Goal: Task Accomplishment & Management: Complete application form

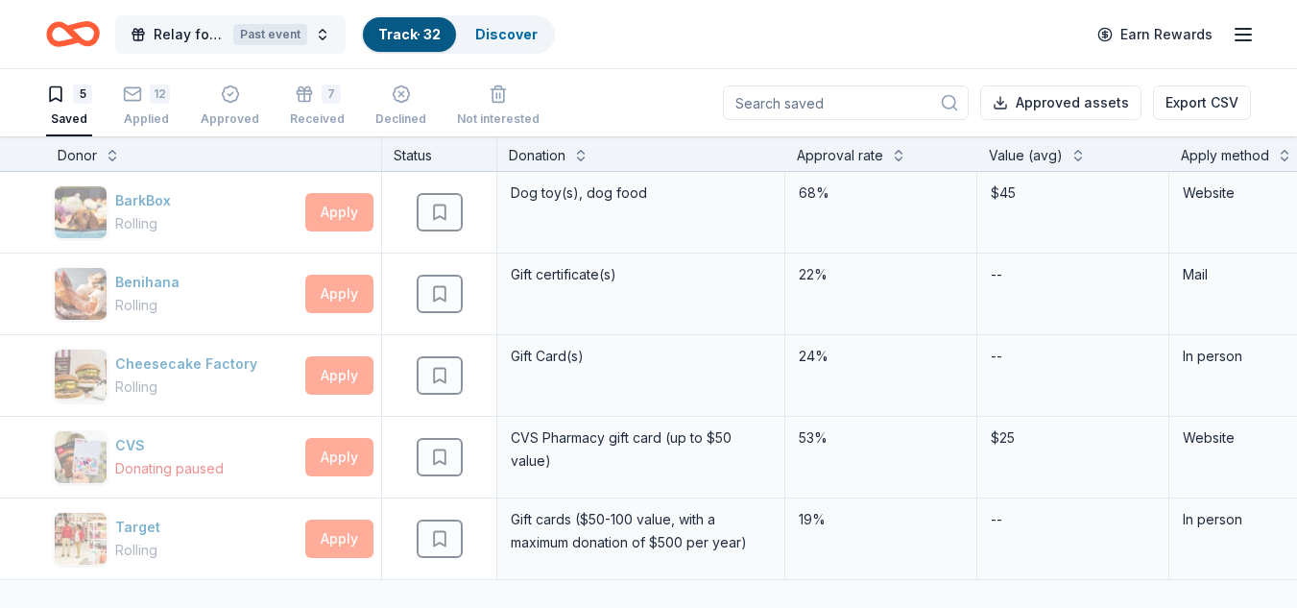
click at [169, 49] on button "Relay for Life onsite fundraiser Past event" at bounding box center [230, 34] width 230 height 38
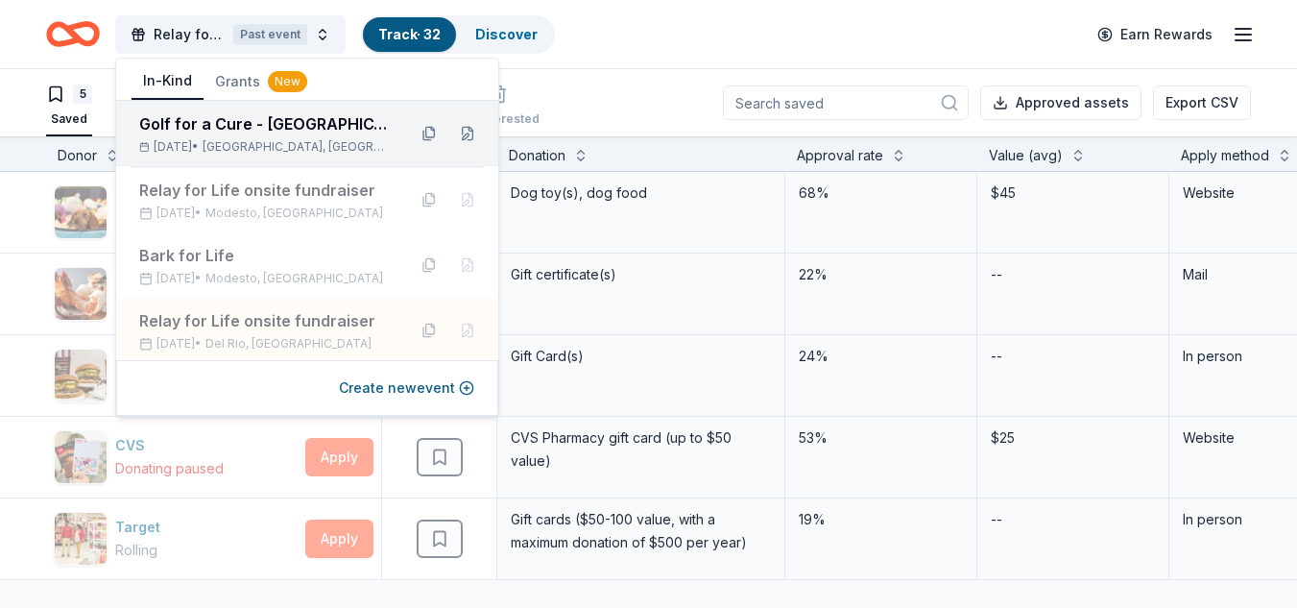
click at [257, 128] on div "Golf for a Cure - [GEOGRAPHIC_DATA]" at bounding box center [264, 123] width 251 height 23
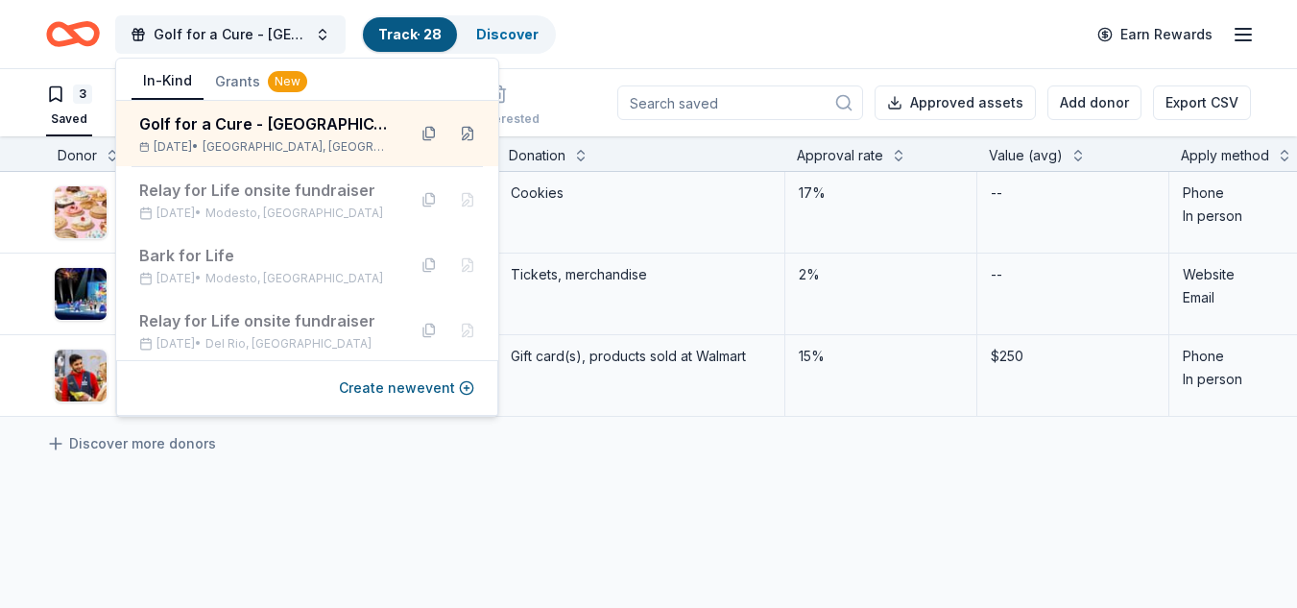
click at [237, 78] on button "Grants New" at bounding box center [261, 81] width 115 height 35
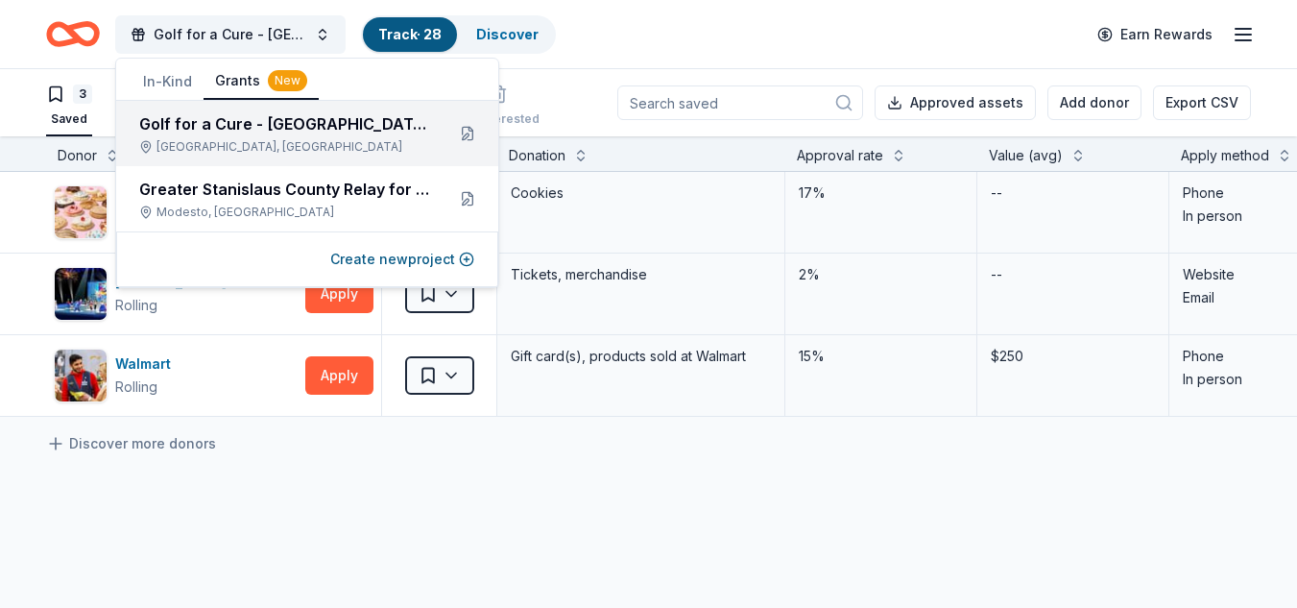
click at [295, 136] on div "Golf for a Cure - [GEOGRAPHIC_DATA], [GEOGRAPHIC_DATA]" at bounding box center [284, 133] width 290 height 42
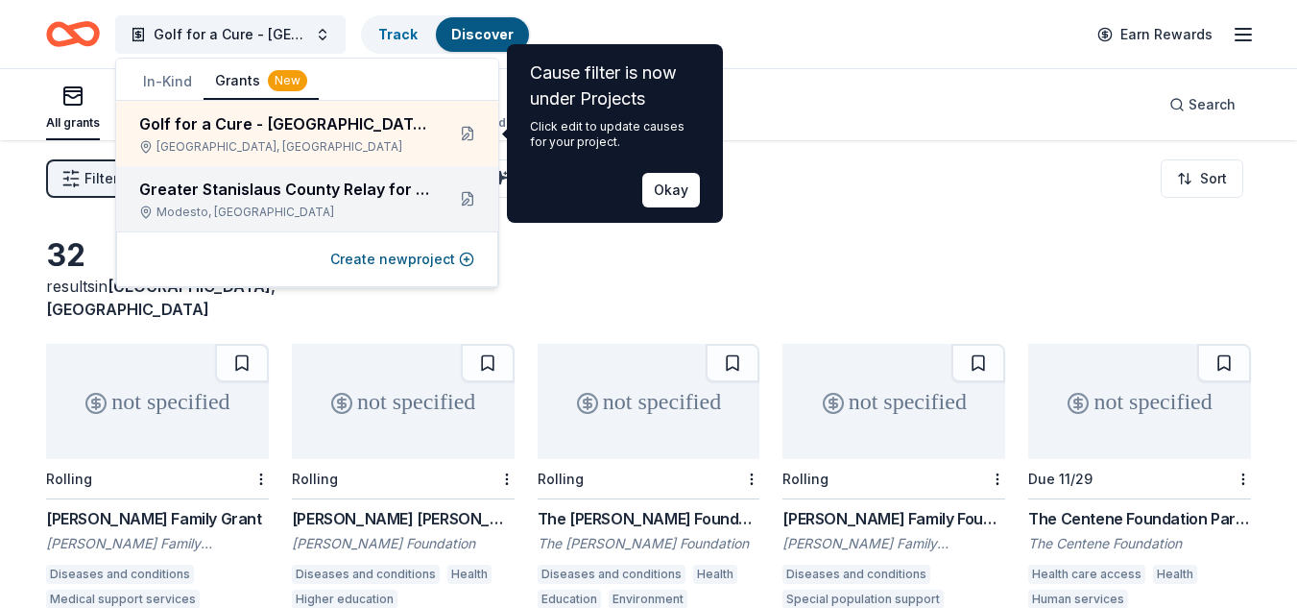
click at [269, 183] on div "Greater Stanislaus County Relay for Life" at bounding box center [284, 189] width 290 height 23
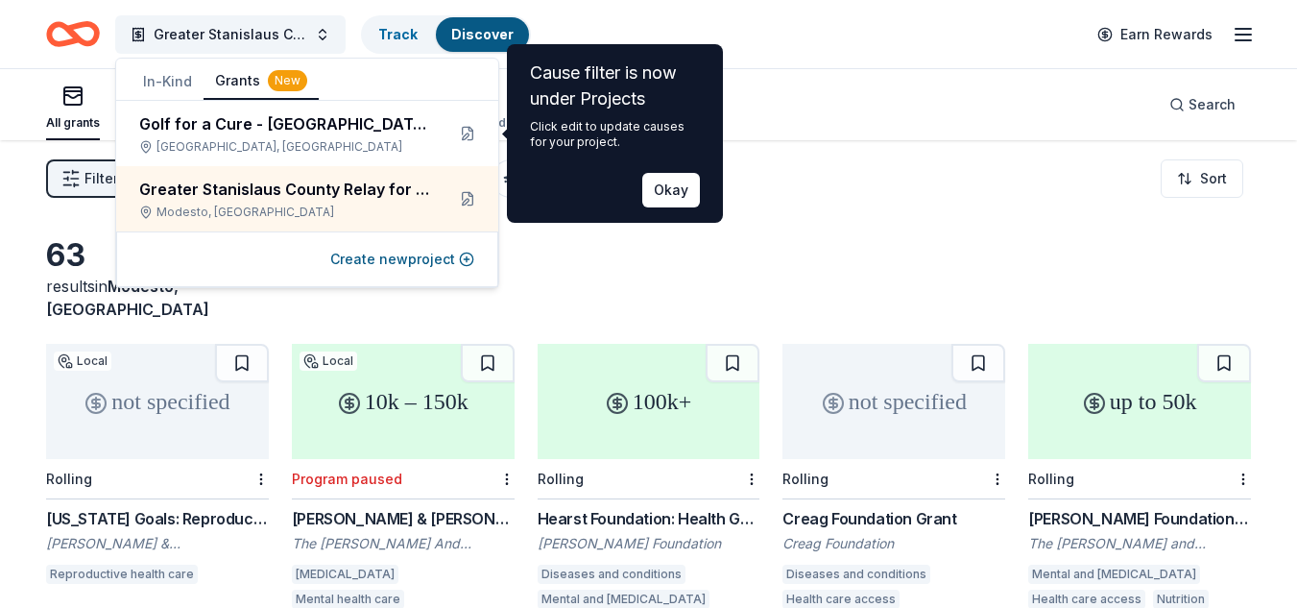
click at [834, 9] on div "Greater Stanislaus County Relay for Life Track Discover Earn Rewards" at bounding box center [648, 34] width 1297 height 68
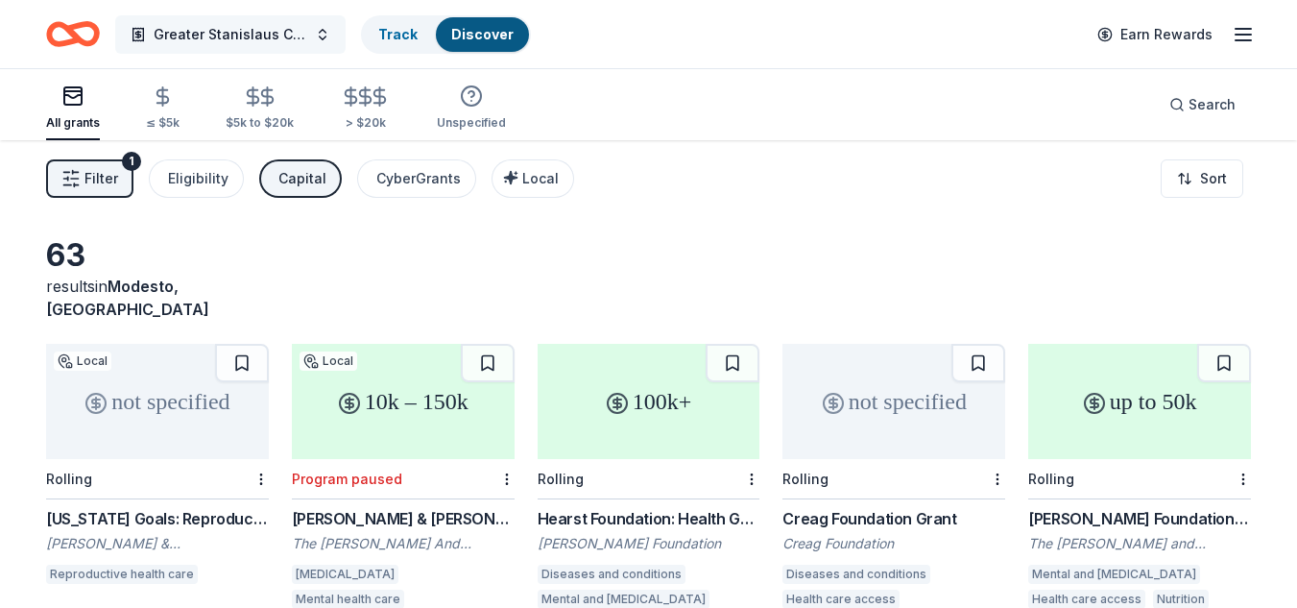
click at [207, 29] on span "Greater Stanislaus County Relay for Life" at bounding box center [231, 34] width 154 height 23
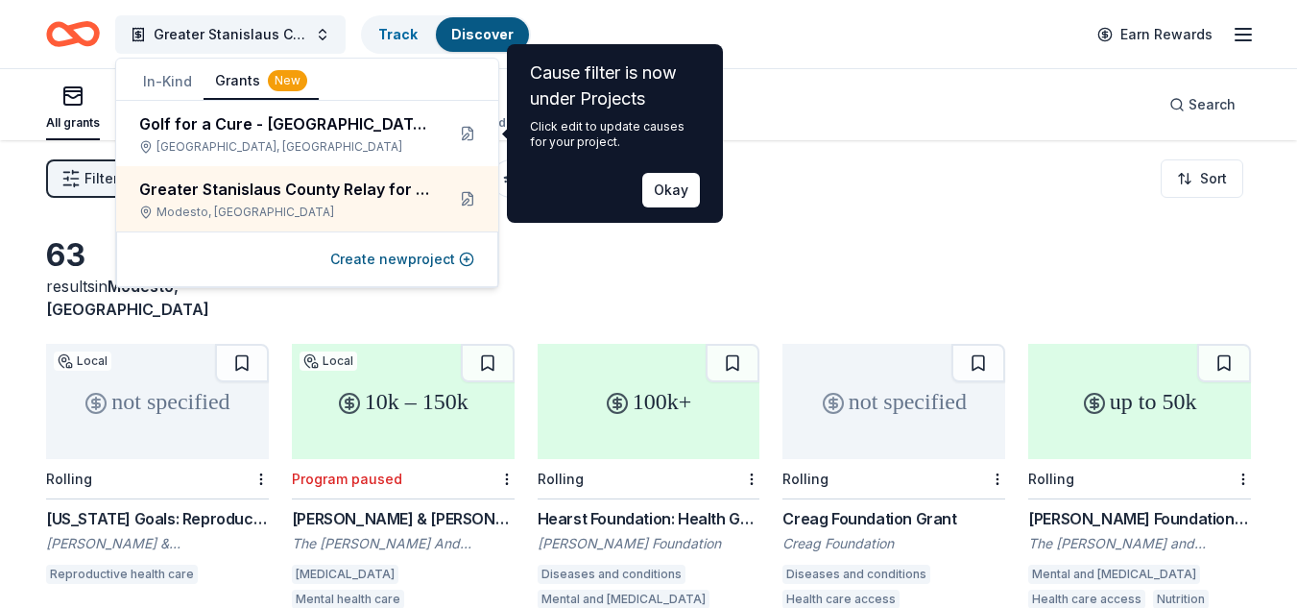
click at [156, 80] on button "In-Kind" at bounding box center [168, 81] width 72 height 35
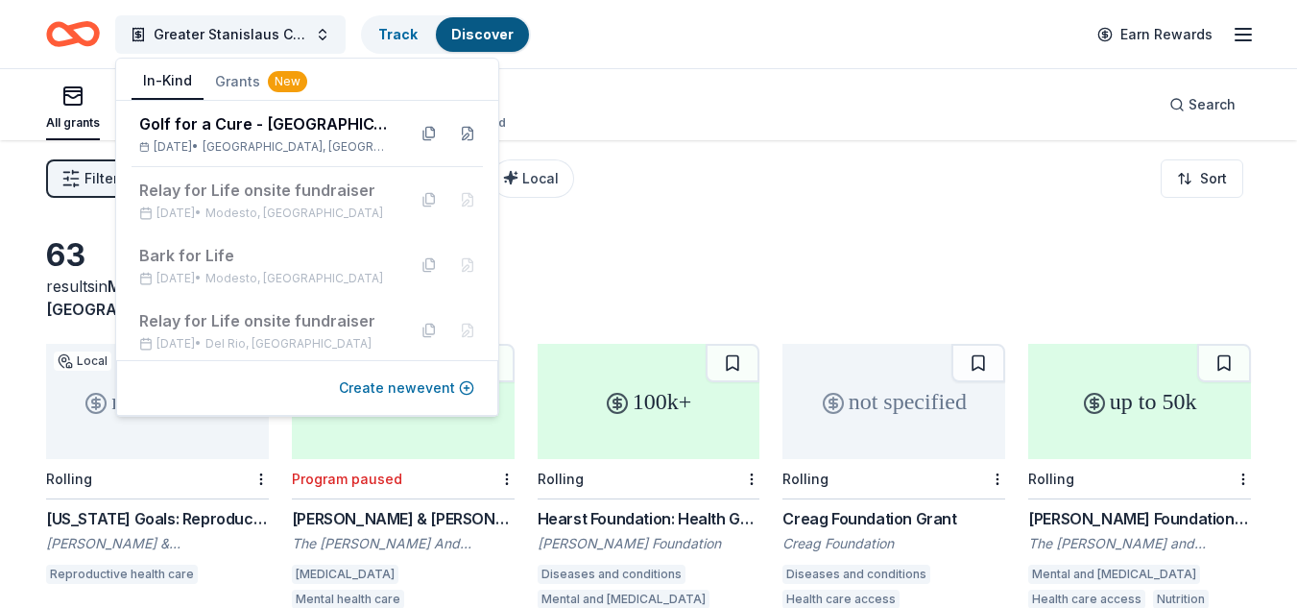
click at [412, 393] on button "Create new event" at bounding box center [406, 387] width 135 height 23
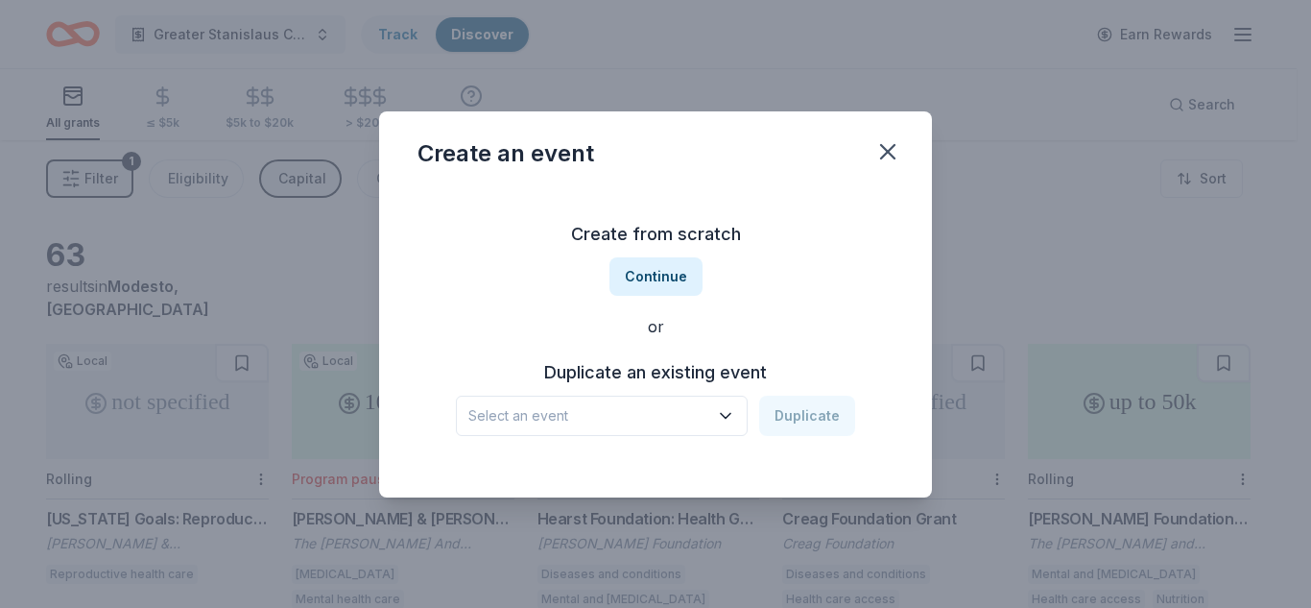
click at [656, 376] on h3 "Duplicate an existing event" at bounding box center [655, 372] width 399 height 31
click at [735, 414] on icon "button" at bounding box center [725, 415] width 19 height 19
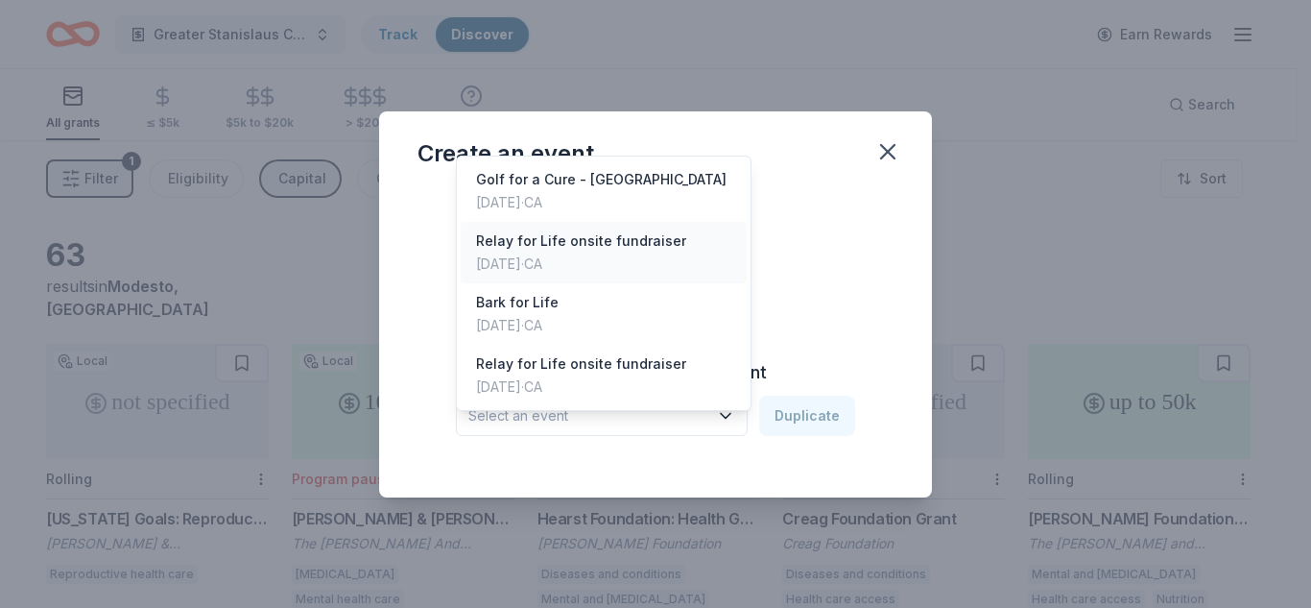
click at [619, 229] on div "Relay for Life onsite fundraiser" at bounding box center [581, 240] width 210 height 23
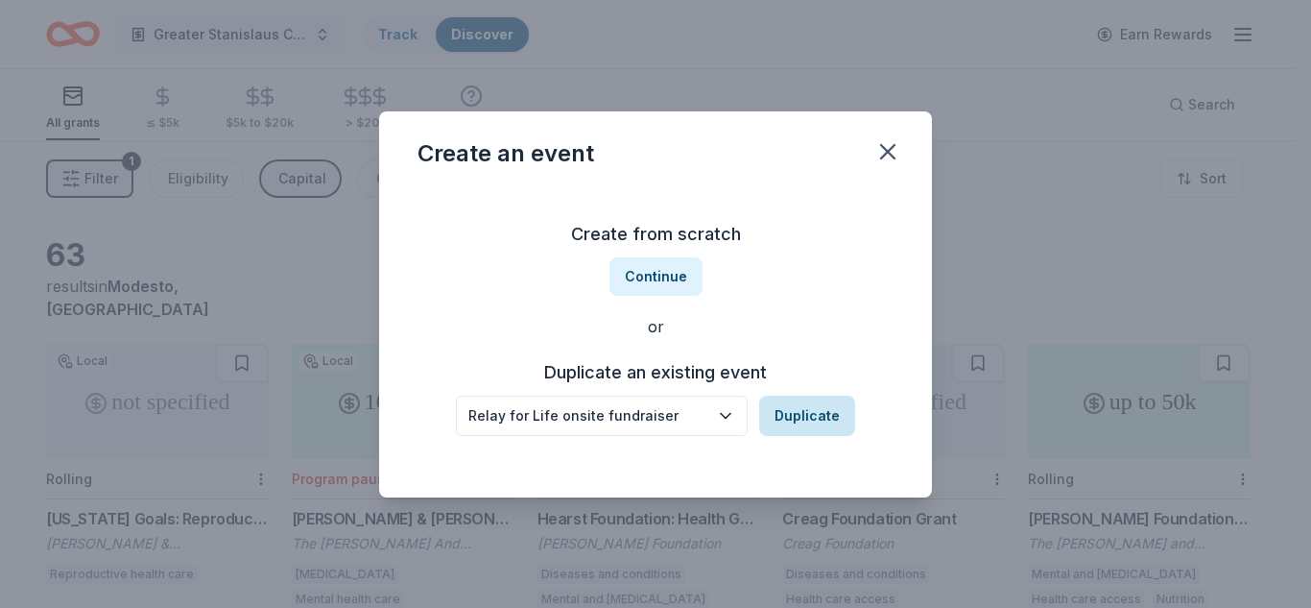
click at [802, 416] on button "Duplicate" at bounding box center [807, 415] width 96 height 40
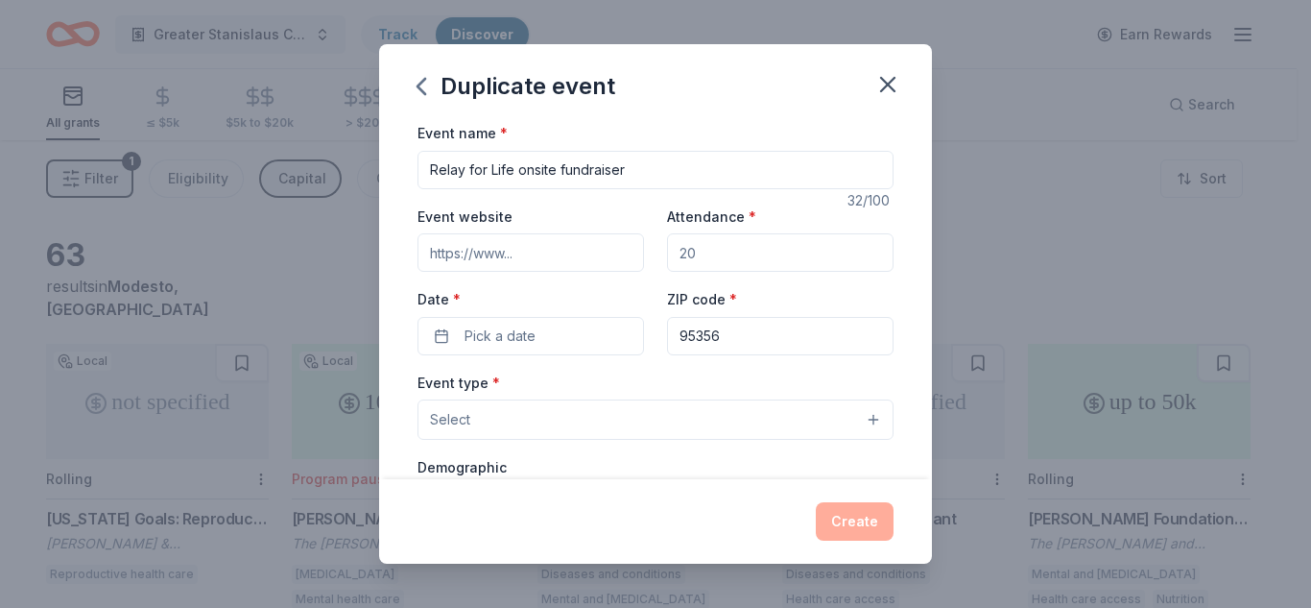
drag, startPoint x: 699, startPoint y: 250, endPoint x: 609, endPoint y: 269, distance: 92.3
click at [609, 269] on div "Event website Attendance * Date * Pick a date ZIP code * 95356" at bounding box center [656, 279] width 476 height 151
drag, startPoint x: 693, startPoint y: 251, endPoint x: 650, endPoint y: 257, distance: 43.6
click at [650, 257] on div "Event website Attendance * Date * Pick a date ZIP code * 95356" at bounding box center [656, 279] width 476 height 151
type input "1000"
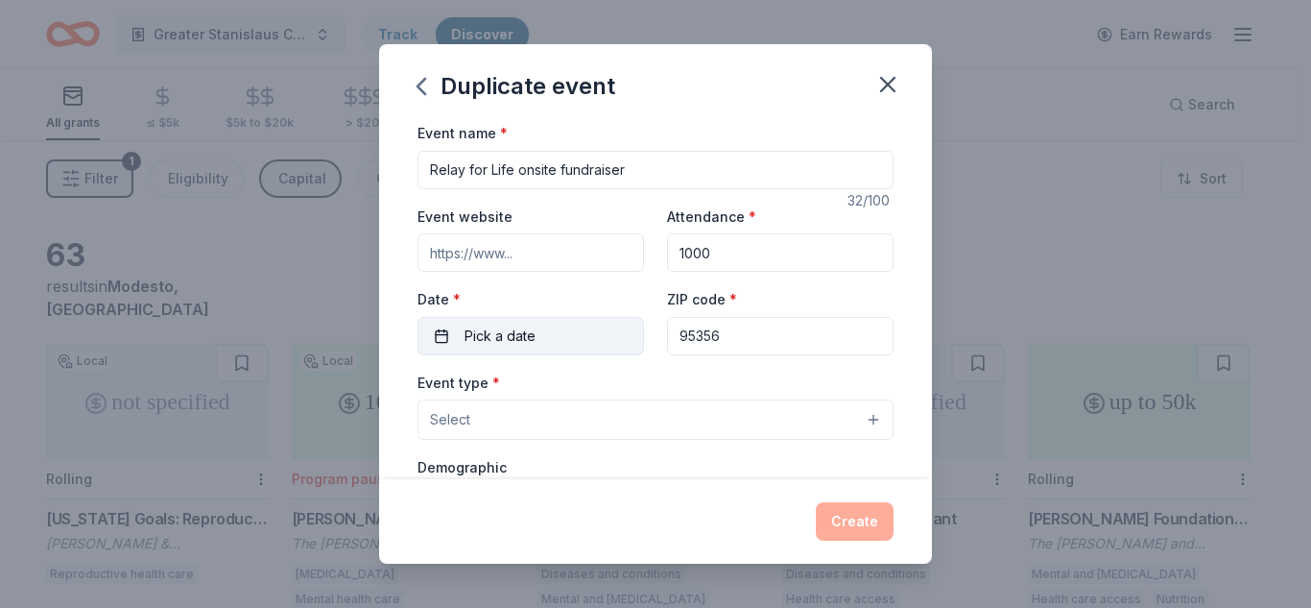
click at [456, 340] on button "Pick a date" at bounding box center [531, 336] width 227 height 38
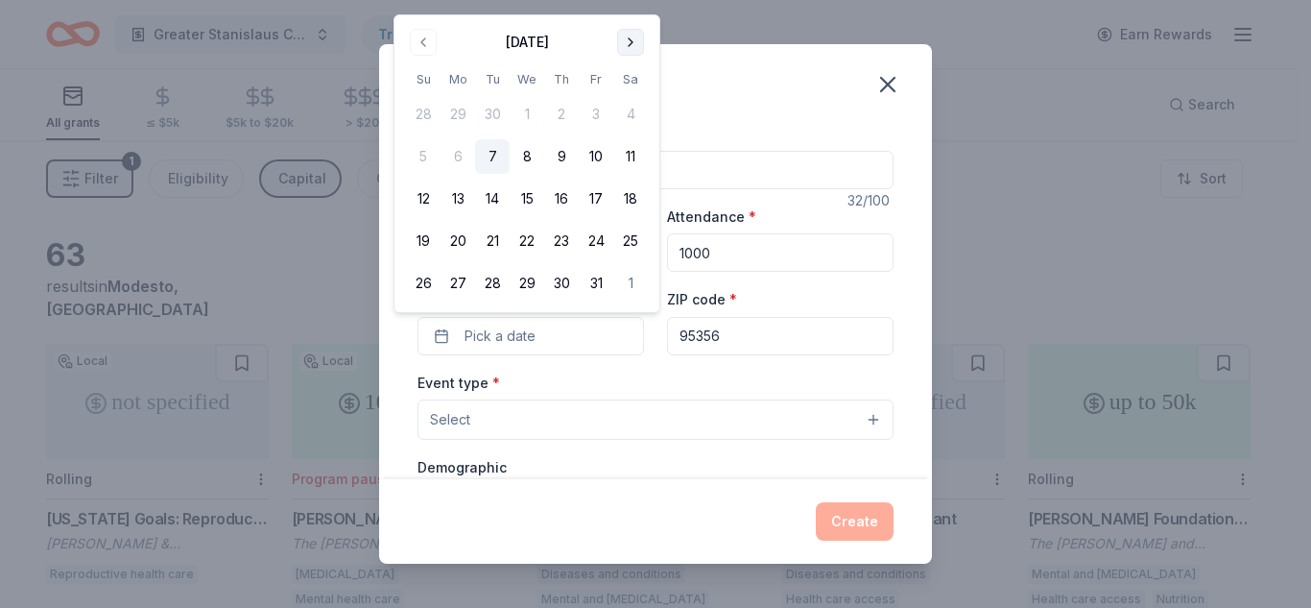
click at [631, 49] on button "Go to next month" at bounding box center [630, 42] width 27 height 27
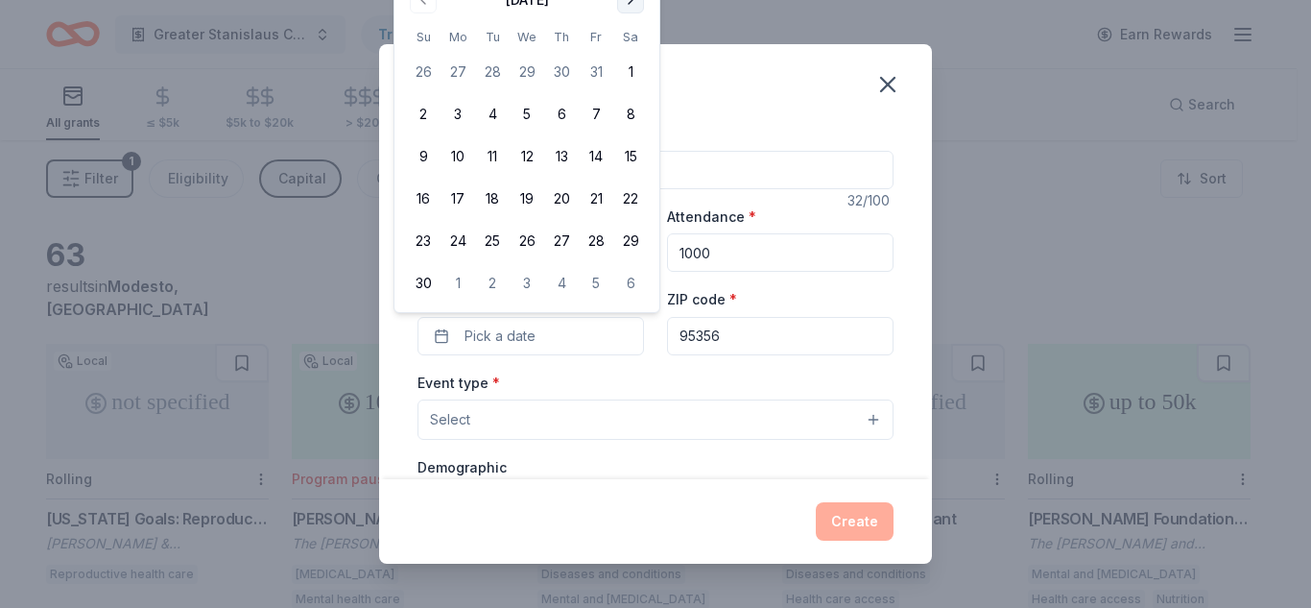
click at [631, 49] on tbody "26 27 28 29 30 31 1 2 3 4 5 6 7 8 9 10 11 12 13 14 15 16 17 18 19 20 21 22 23 2…" at bounding box center [527, 173] width 242 height 253
click at [634, 26] on div "[DATE] Su Mo Tu We Th Fr Sa 26 27 28 29 30 31 1 2 3 4 5 6 7 8 9 10 11 12 13 14 …" at bounding box center [527, 143] width 242 height 316
click at [632, 4] on button "Go to next month" at bounding box center [630, 0] width 27 height 27
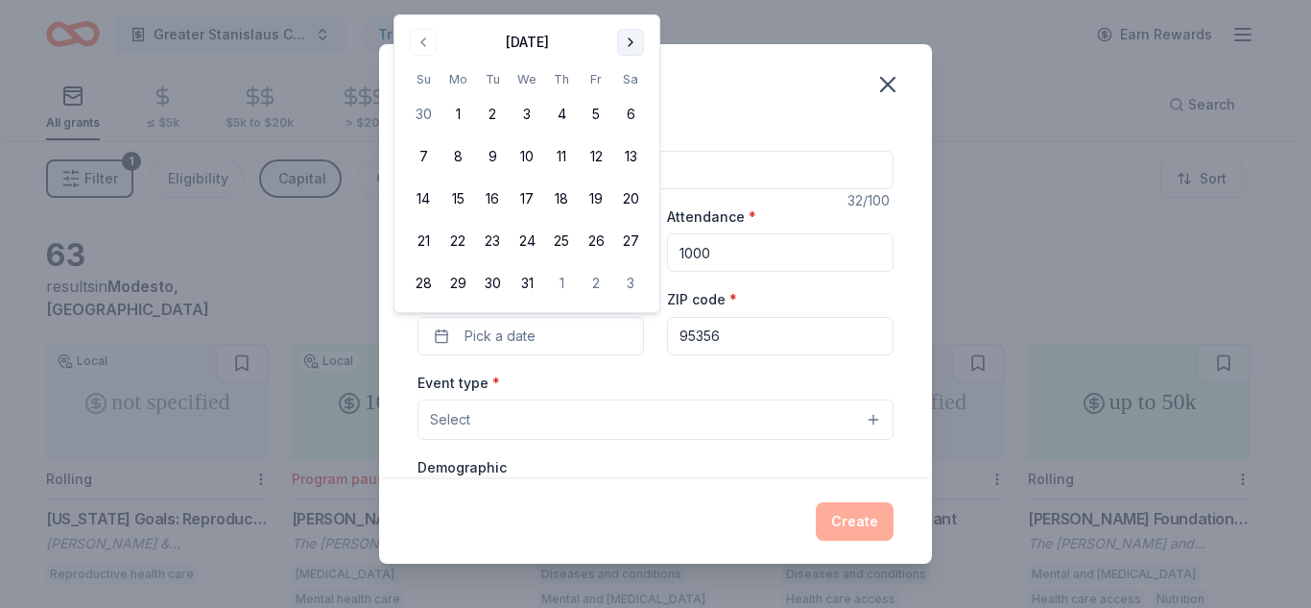
click at [628, 43] on button "Go to next month" at bounding box center [630, 42] width 27 height 27
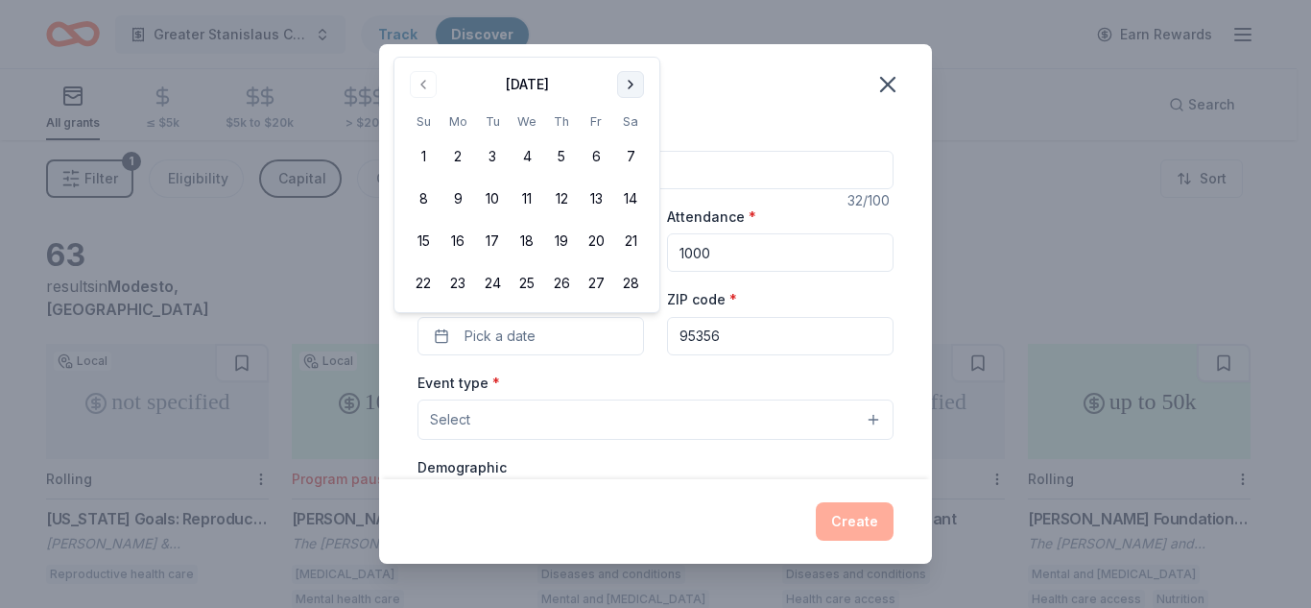
click at [634, 81] on button "Go to next month" at bounding box center [630, 84] width 27 height 27
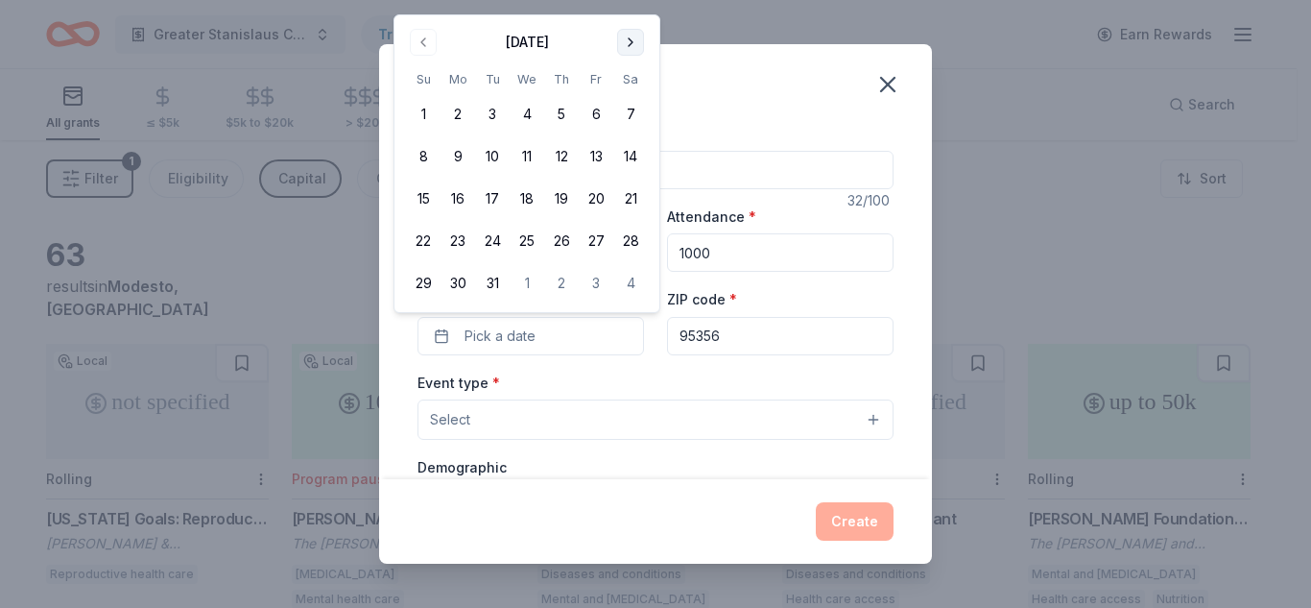
click at [633, 44] on button "Go to next month" at bounding box center [630, 42] width 27 height 27
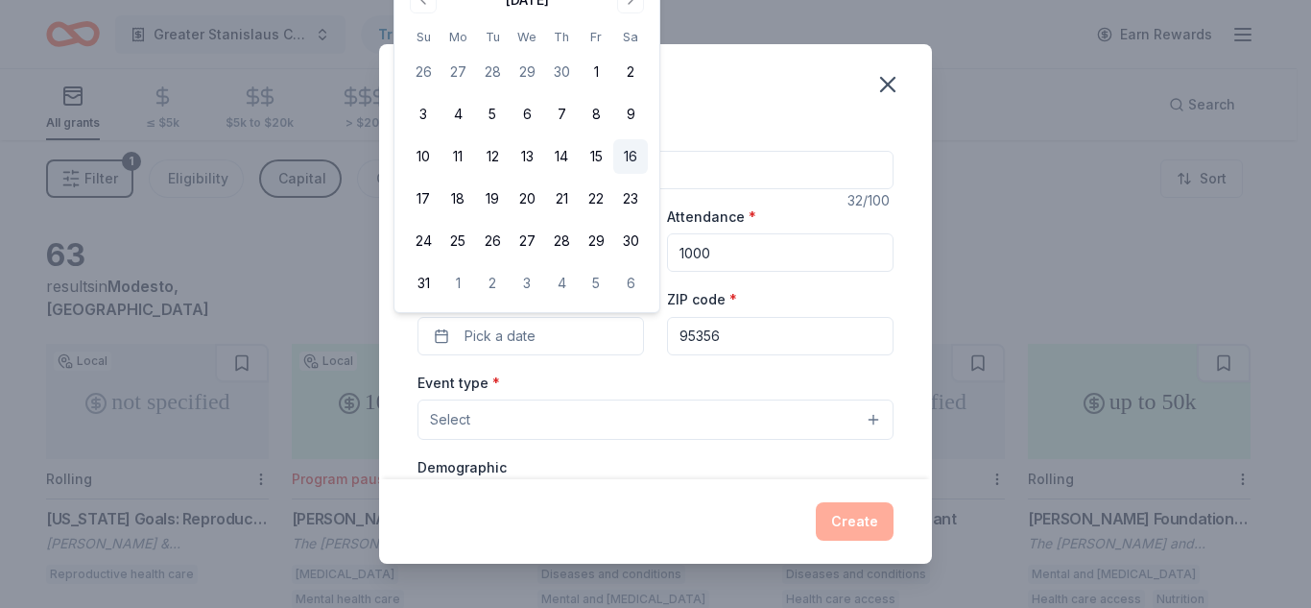
click at [631, 157] on button "16" at bounding box center [630, 156] width 35 height 35
click at [479, 413] on button "Select" at bounding box center [656, 419] width 476 height 40
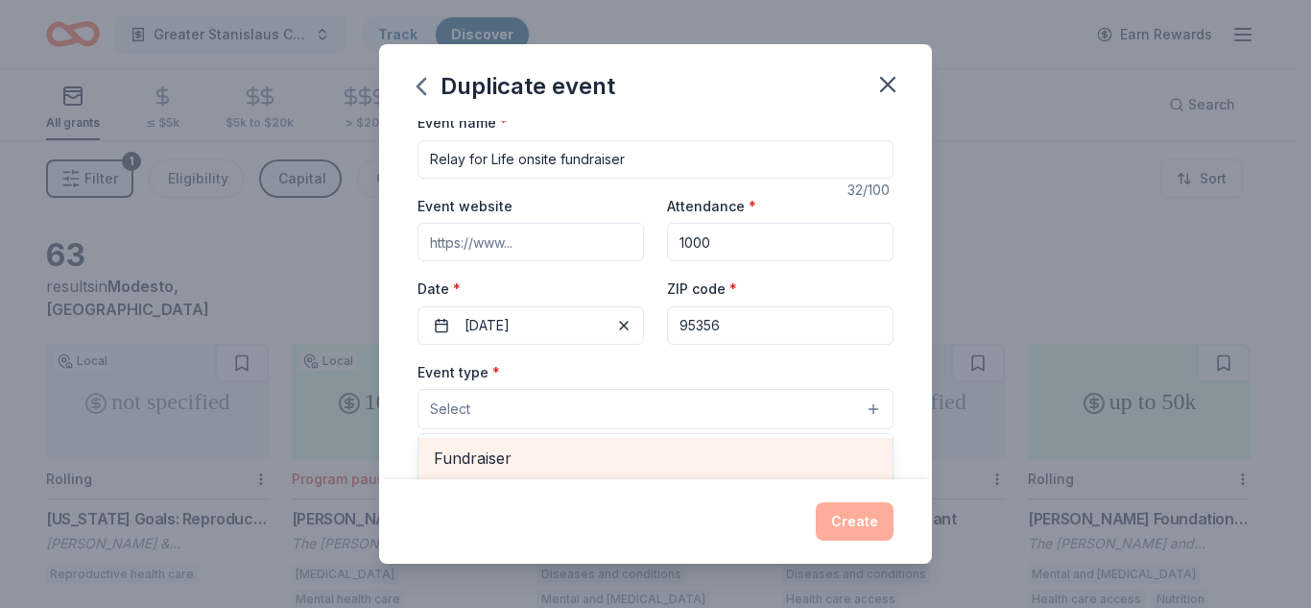
click at [496, 466] on span "Fundraiser" at bounding box center [655, 457] width 443 height 25
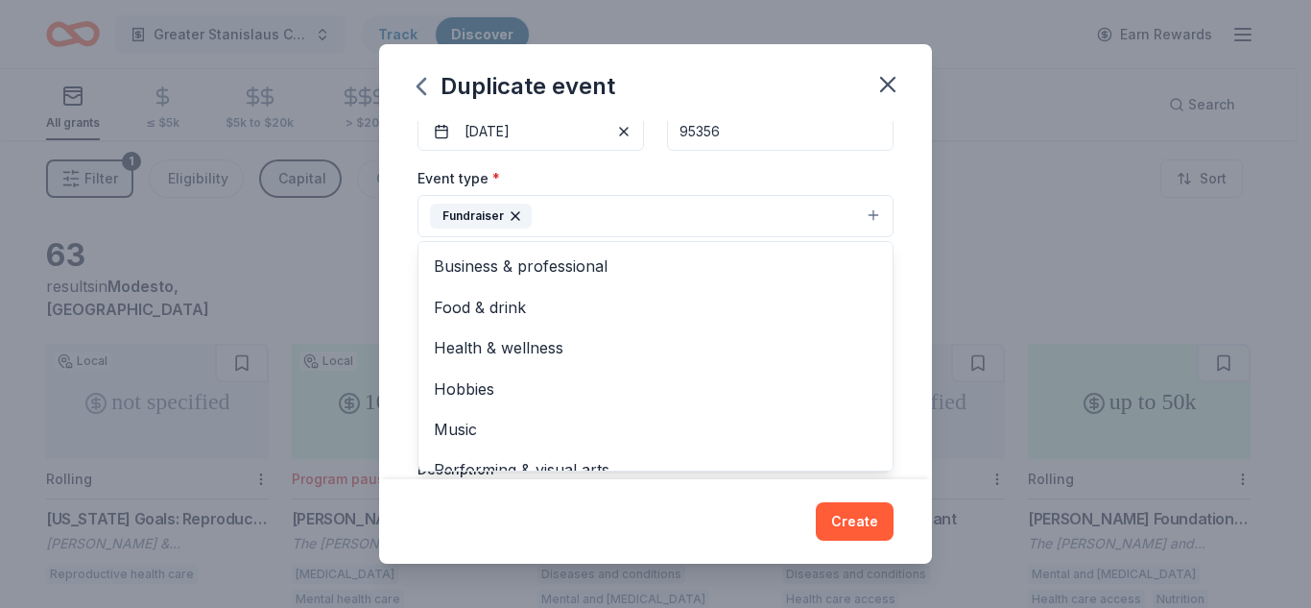
click at [897, 334] on div "Event name * Relay for Life onsite fundraiser 32 /100 Event website Attendance …" at bounding box center [655, 300] width 553 height 358
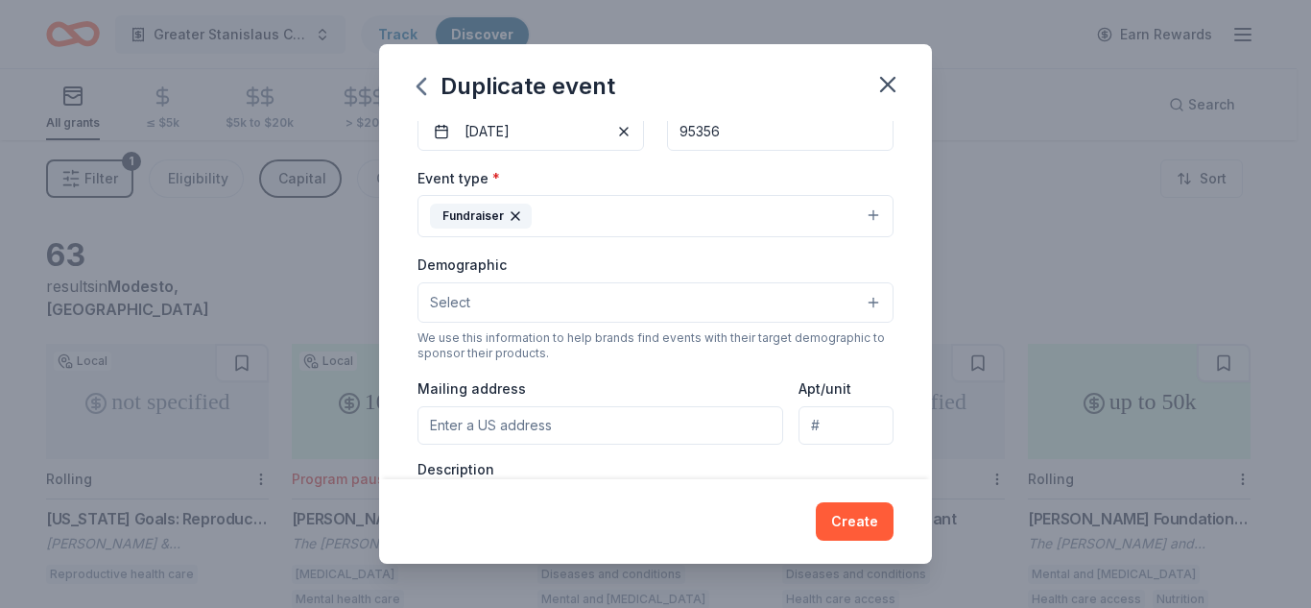
click at [499, 312] on button "Select" at bounding box center [656, 302] width 476 height 40
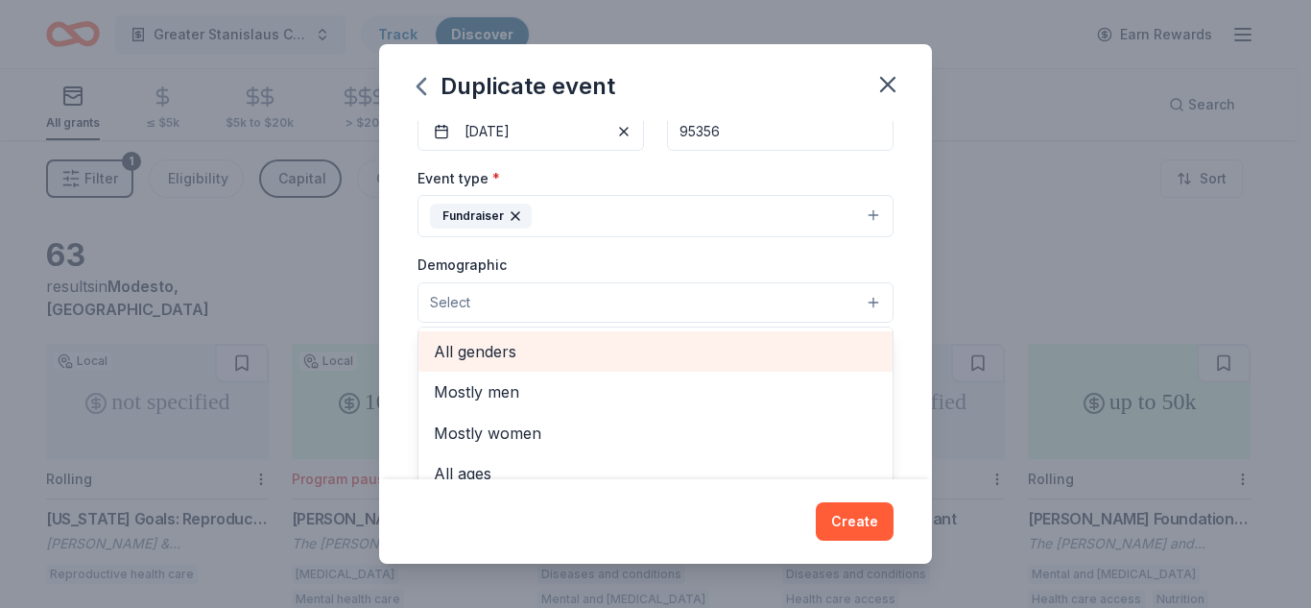
click at [477, 356] on span "All genders" at bounding box center [655, 351] width 443 height 25
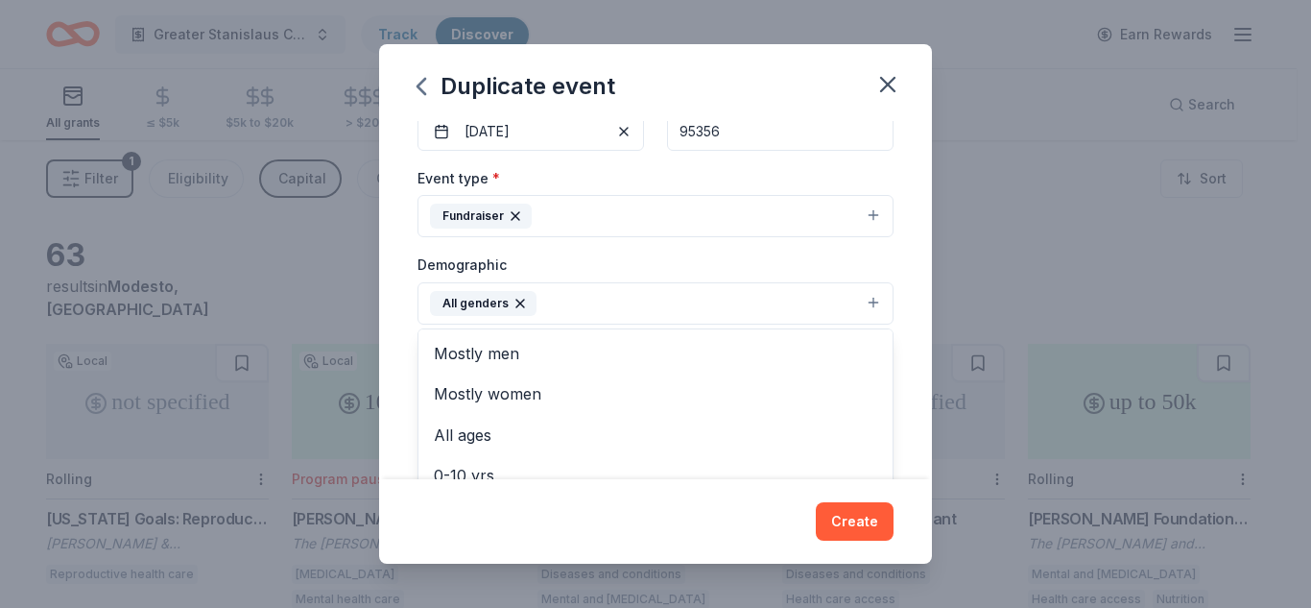
click at [415, 519] on div "Duplicate event Event name * Relay for Life onsite fundraiser 32 /100 Event web…" at bounding box center [655, 303] width 553 height 519
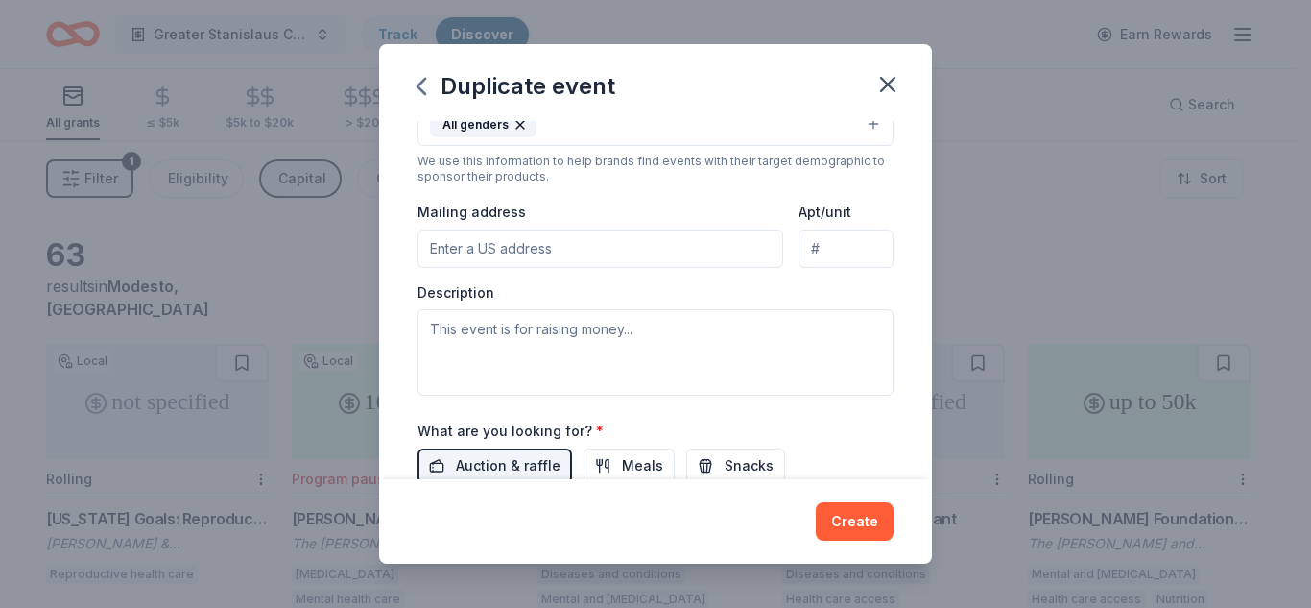
scroll to position [396, 0]
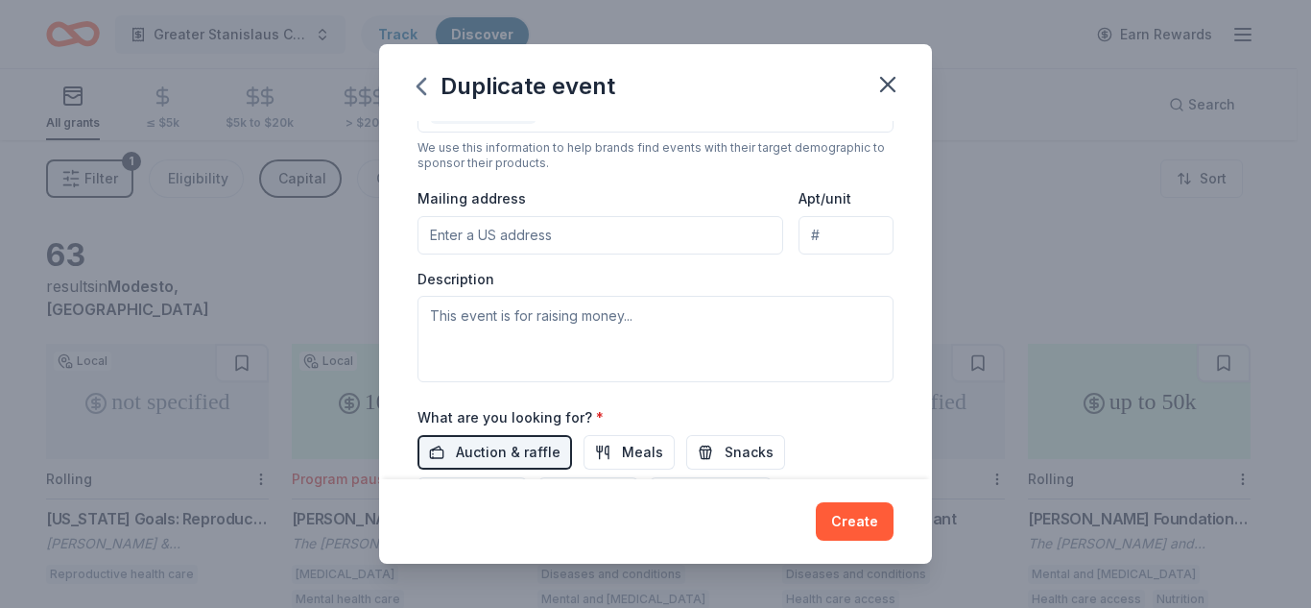
click at [511, 234] on input "Mailing address" at bounding box center [601, 235] width 366 height 38
type input "[STREET_ADDRESS]"
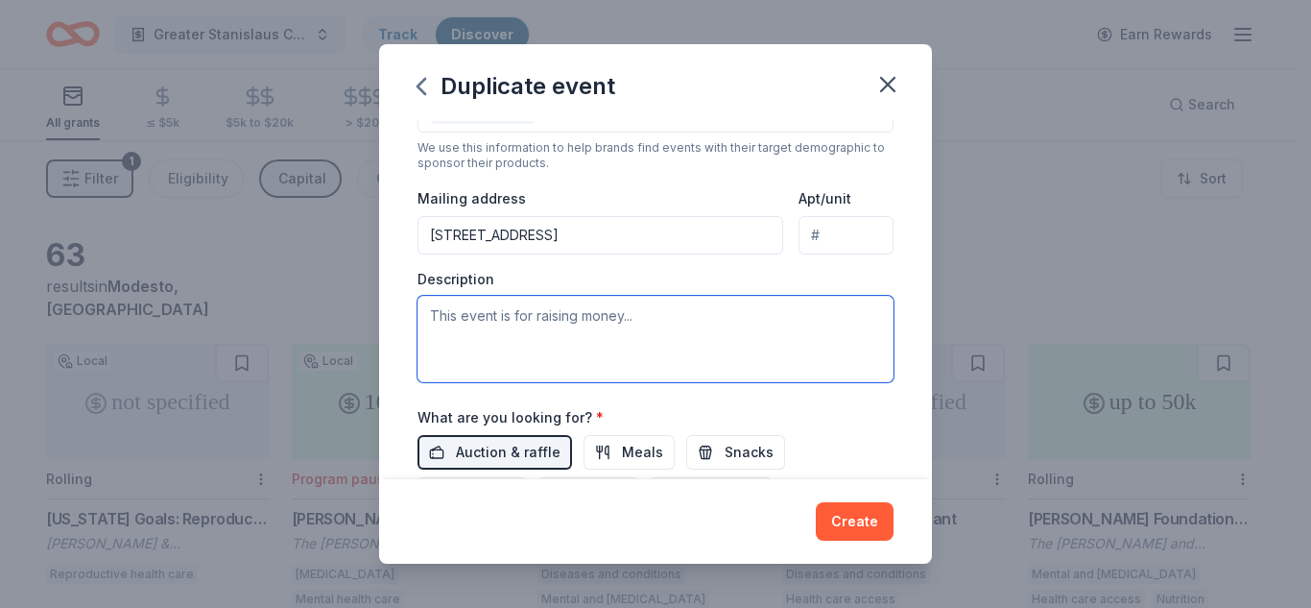
click at [507, 322] on textarea at bounding box center [656, 339] width 476 height 86
type textarea "w"
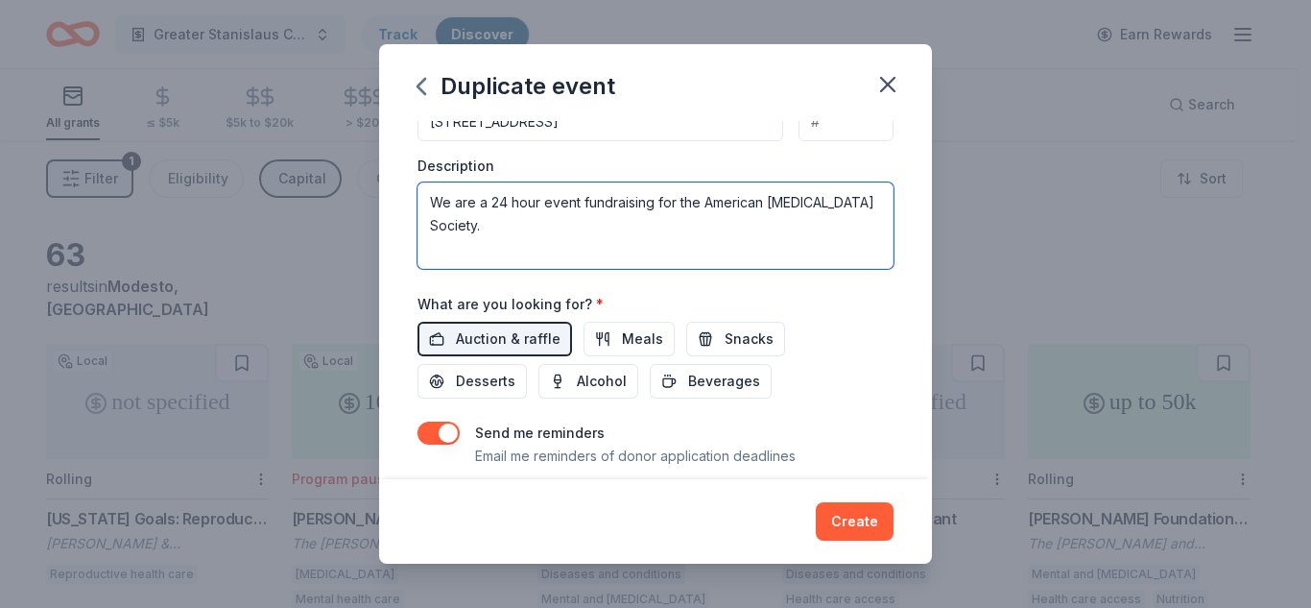
scroll to position [487, 0]
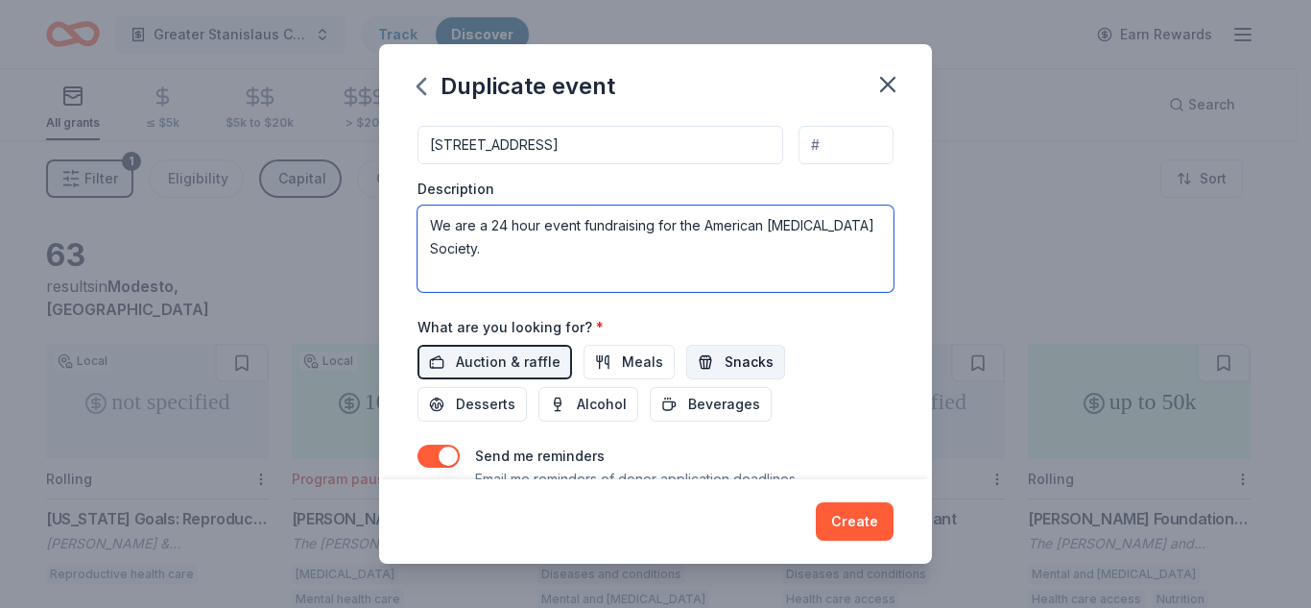
type textarea "We are a 24 hour event fundraising for the American [MEDICAL_DATA] Society."
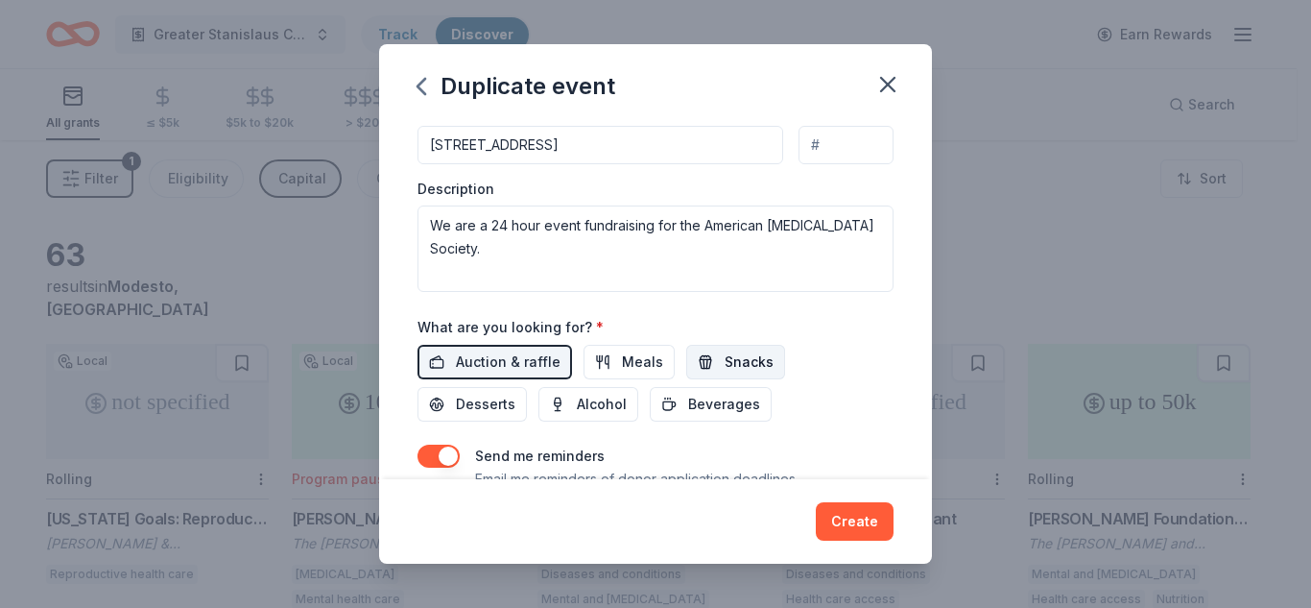
click at [740, 365] on span "Snacks" at bounding box center [749, 361] width 49 height 23
click at [725, 360] on span "Snacks" at bounding box center [749, 361] width 49 height 23
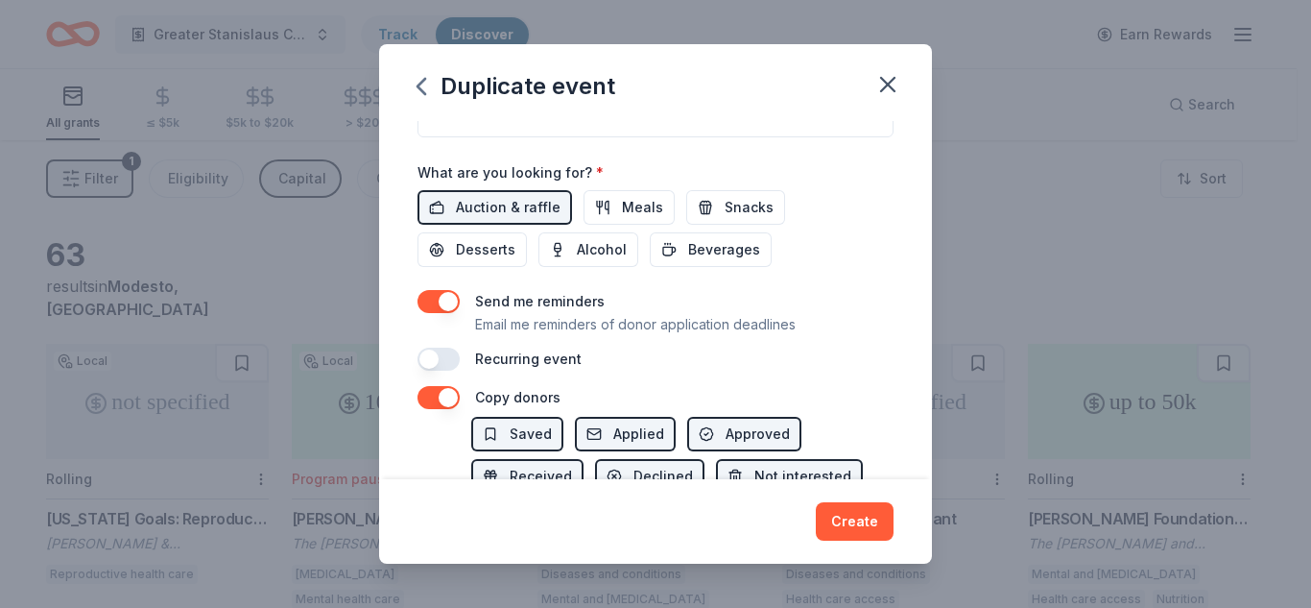
scroll to position [679, 0]
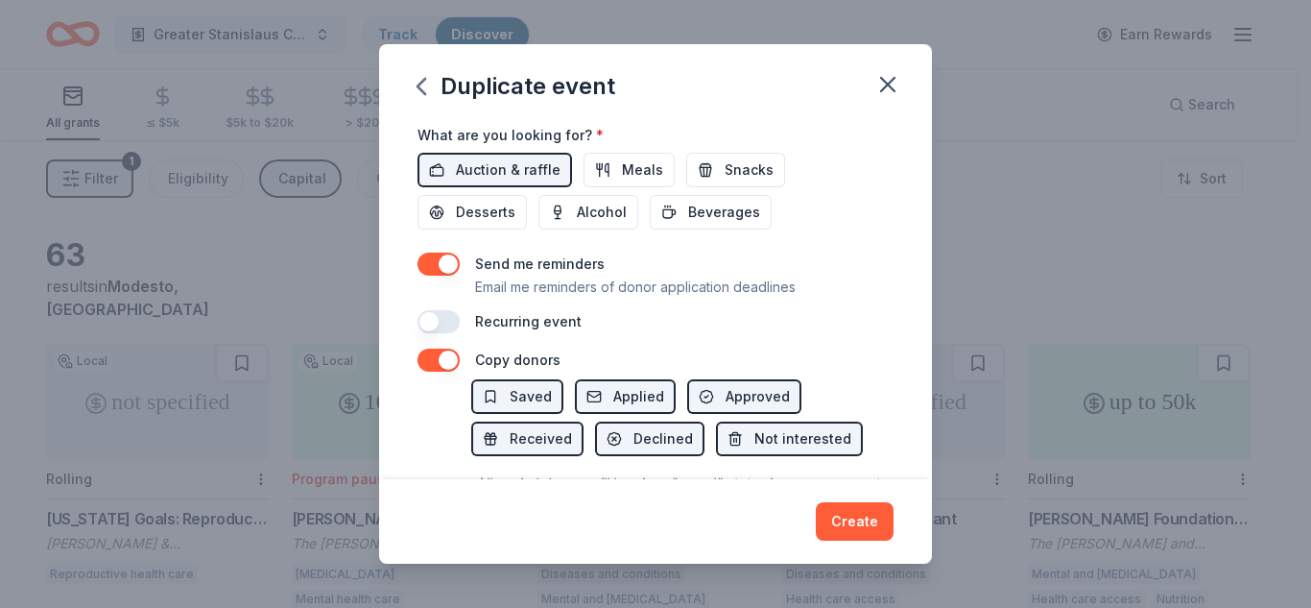
click at [448, 362] on button "button" at bounding box center [439, 359] width 42 height 23
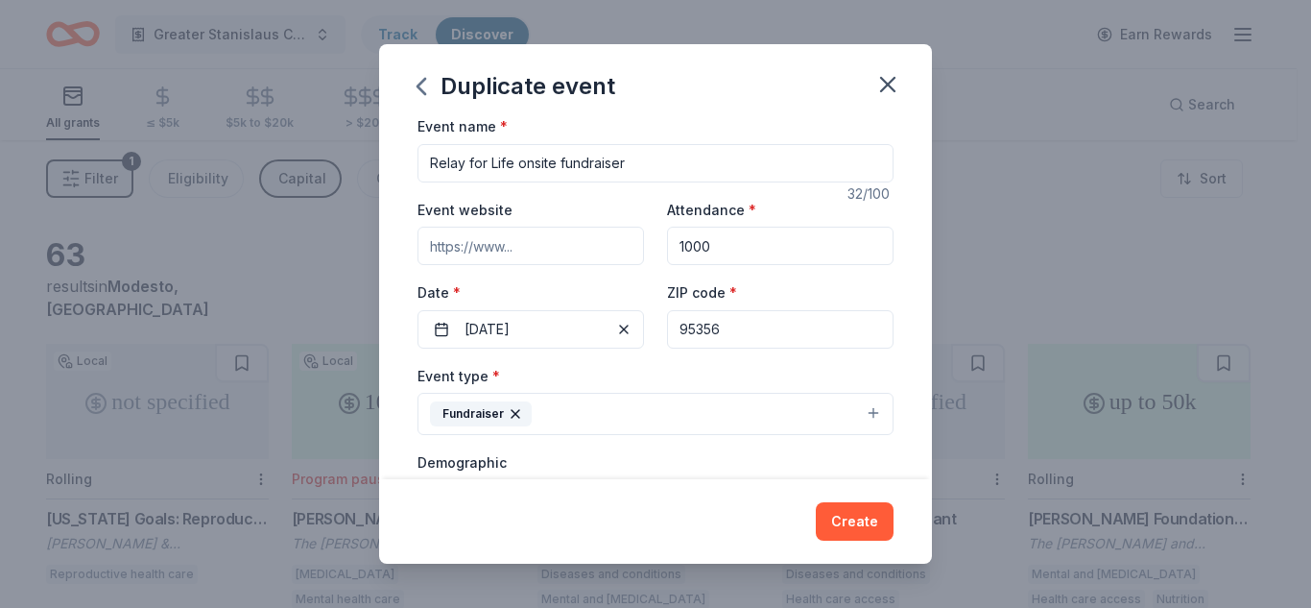
scroll to position [0, 0]
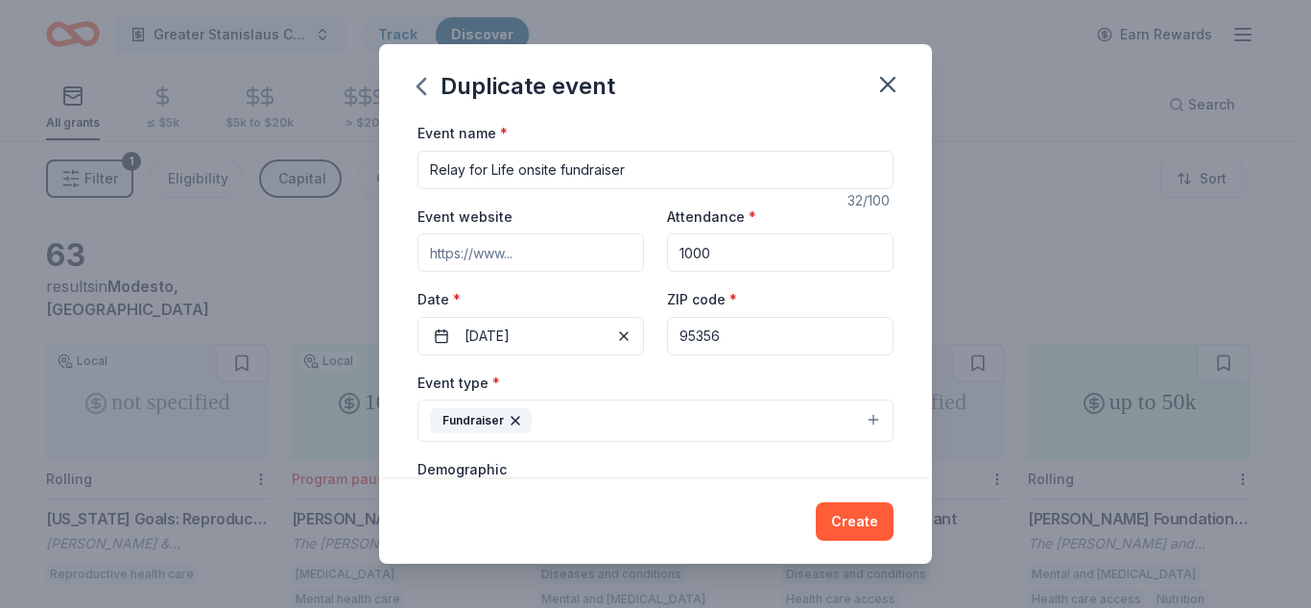
click at [521, 254] on input "Event website" at bounding box center [531, 252] width 227 height 38
type input "[DOMAIN_NAME][URL]"
click at [657, 432] on button "Fundraiser" at bounding box center [656, 420] width 476 height 42
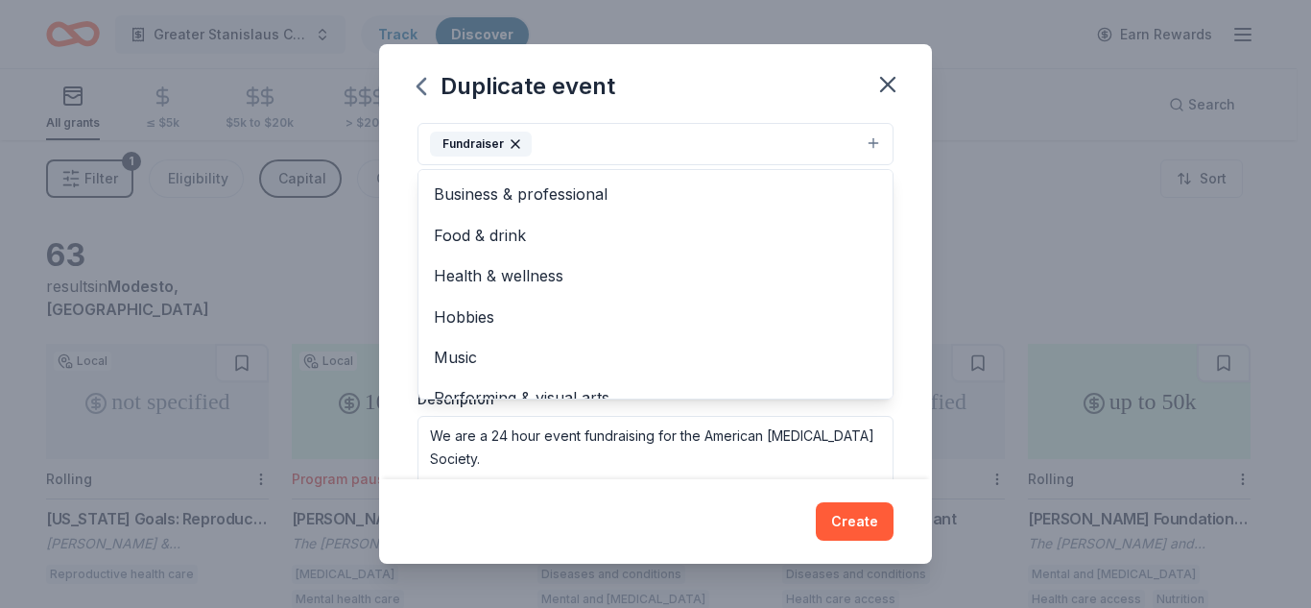
click at [901, 180] on div "Event name * Relay for Life onsite fundraiser 32 /100 Event website [DOMAIN_NAM…" at bounding box center [655, 300] width 553 height 358
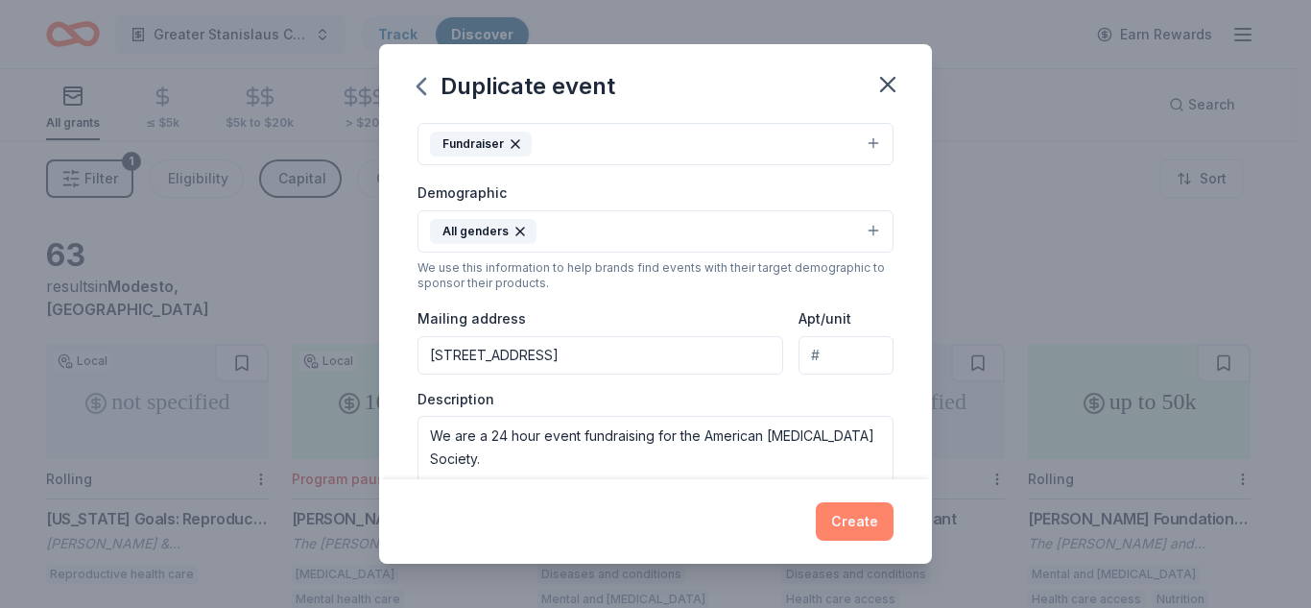
click at [870, 519] on button "Create" at bounding box center [855, 521] width 78 height 38
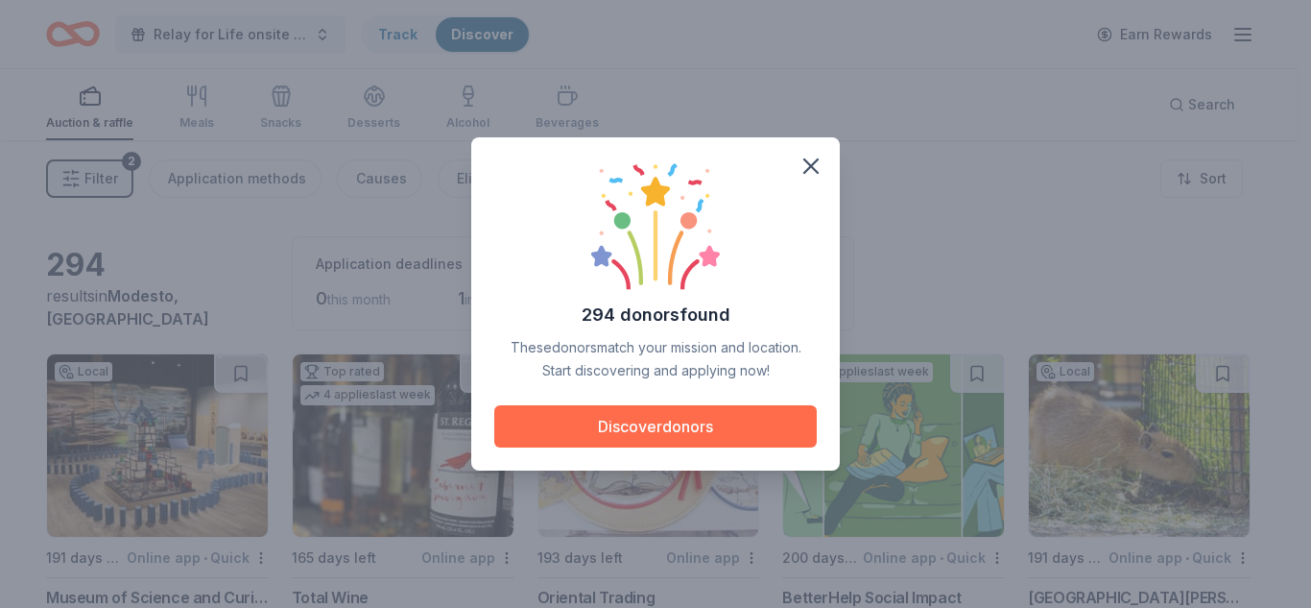
click at [655, 425] on button "Discover donors" at bounding box center [655, 426] width 323 height 42
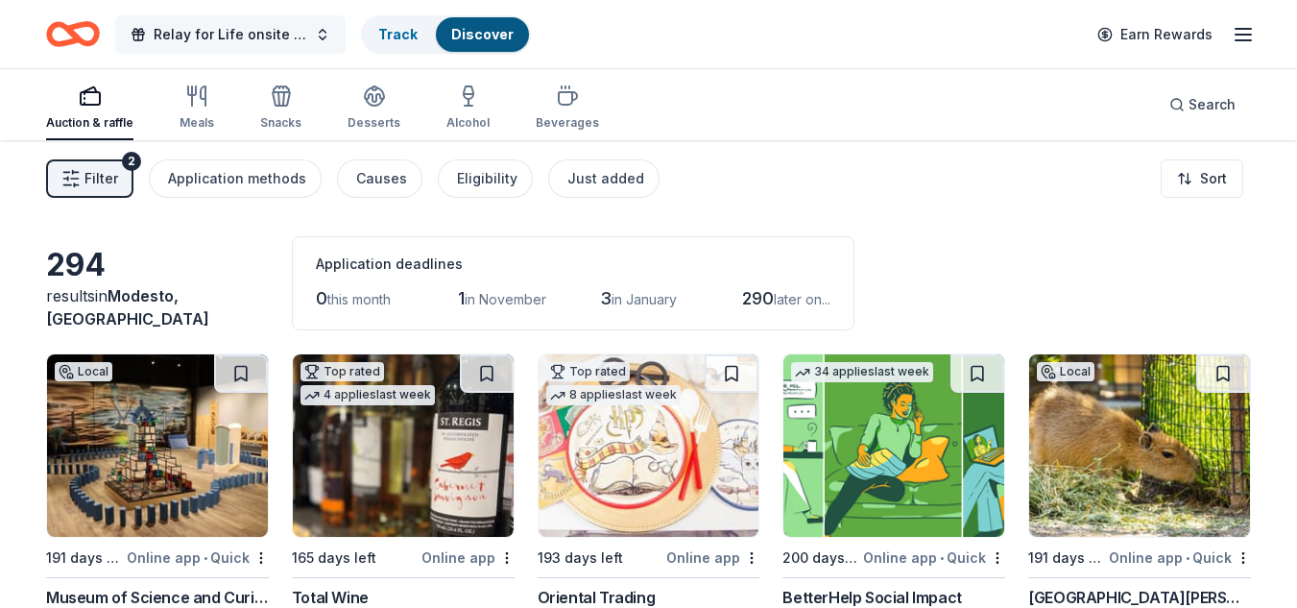
click at [326, 35] on button "Relay for Life onsite fundraiser" at bounding box center [230, 34] width 230 height 38
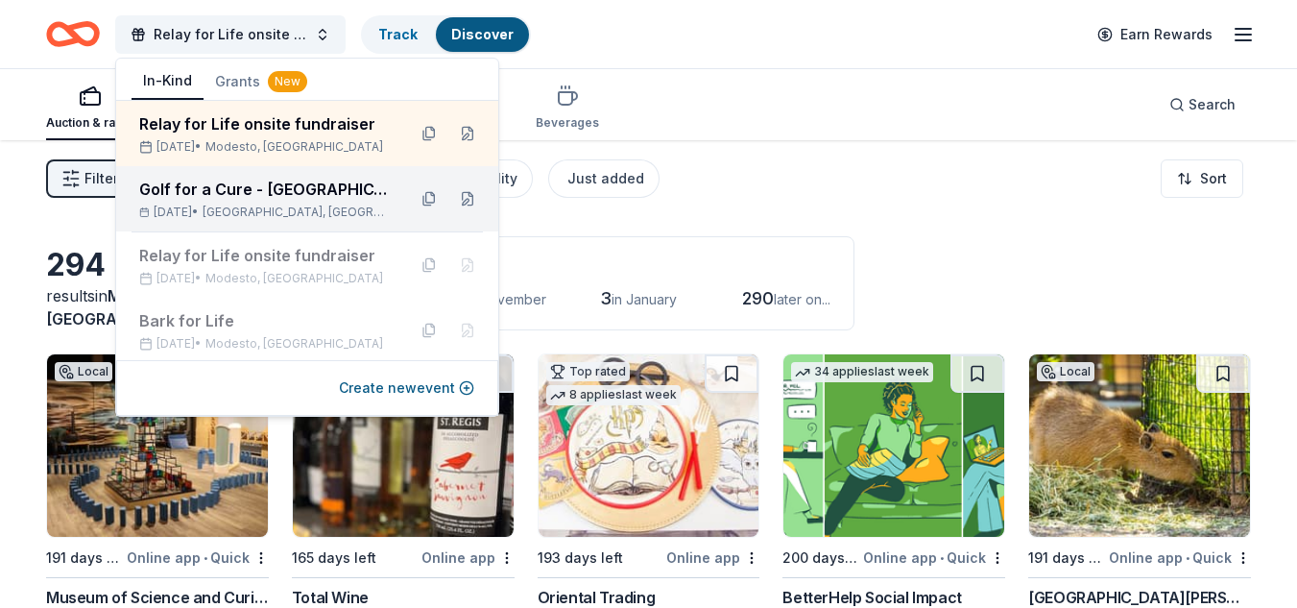
click at [246, 191] on div "Golf for a Cure - [GEOGRAPHIC_DATA]" at bounding box center [264, 189] width 251 height 23
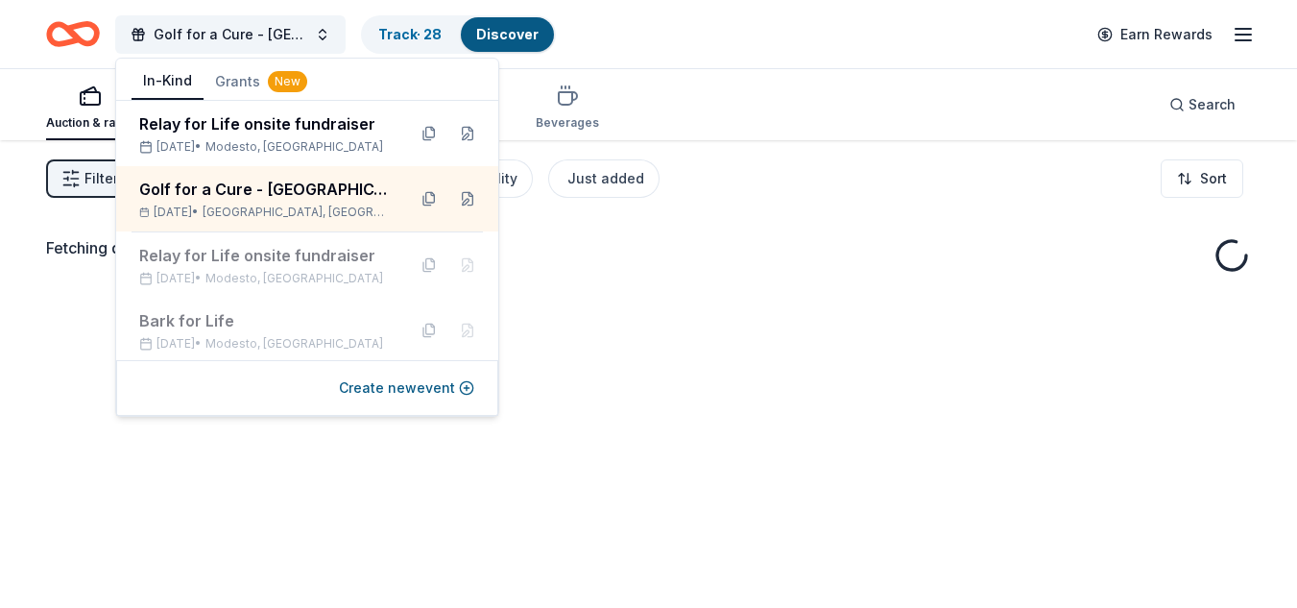
click at [614, 29] on div "Golf for a Cure - Greater Central Valley Track · 28 Discover Earn Rewards" at bounding box center [648, 34] width 1205 height 45
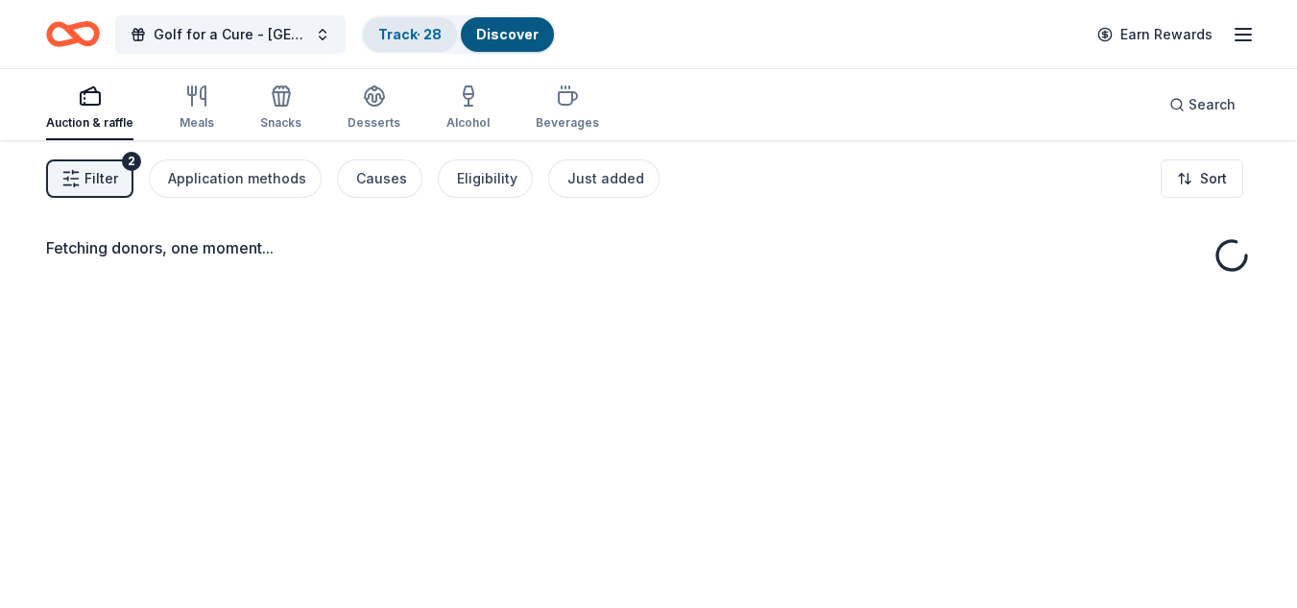
click at [409, 26] on link "Track · 28" at bounding box center [409, 34] width 63 height 16
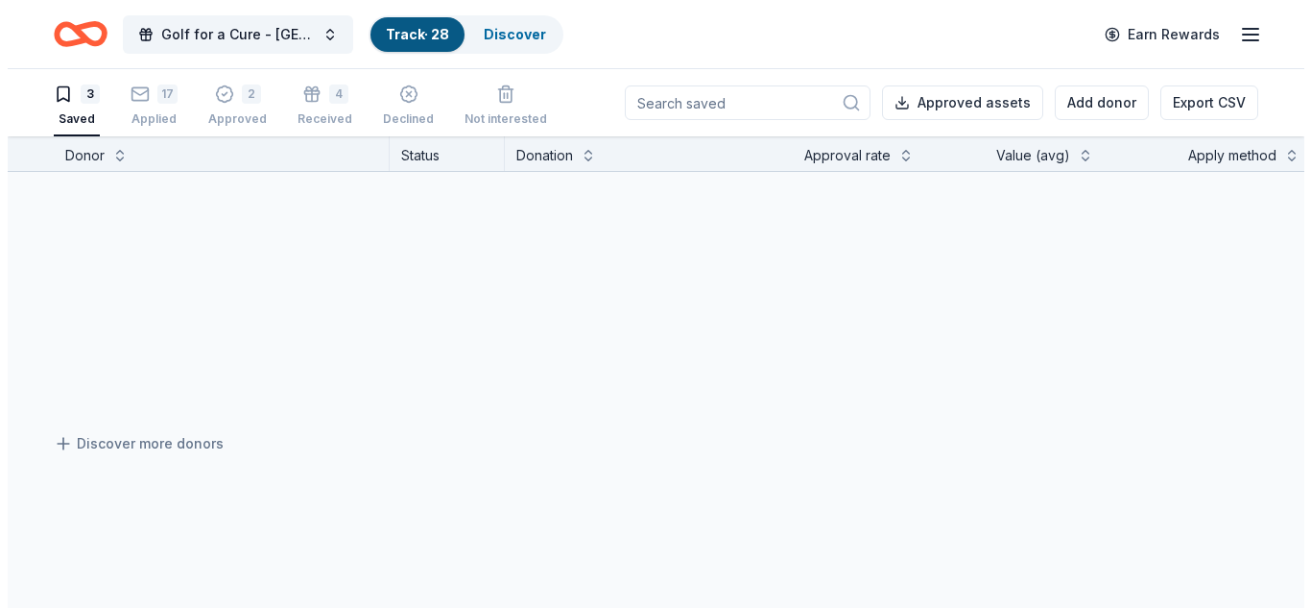
scroll to position [1, 0]
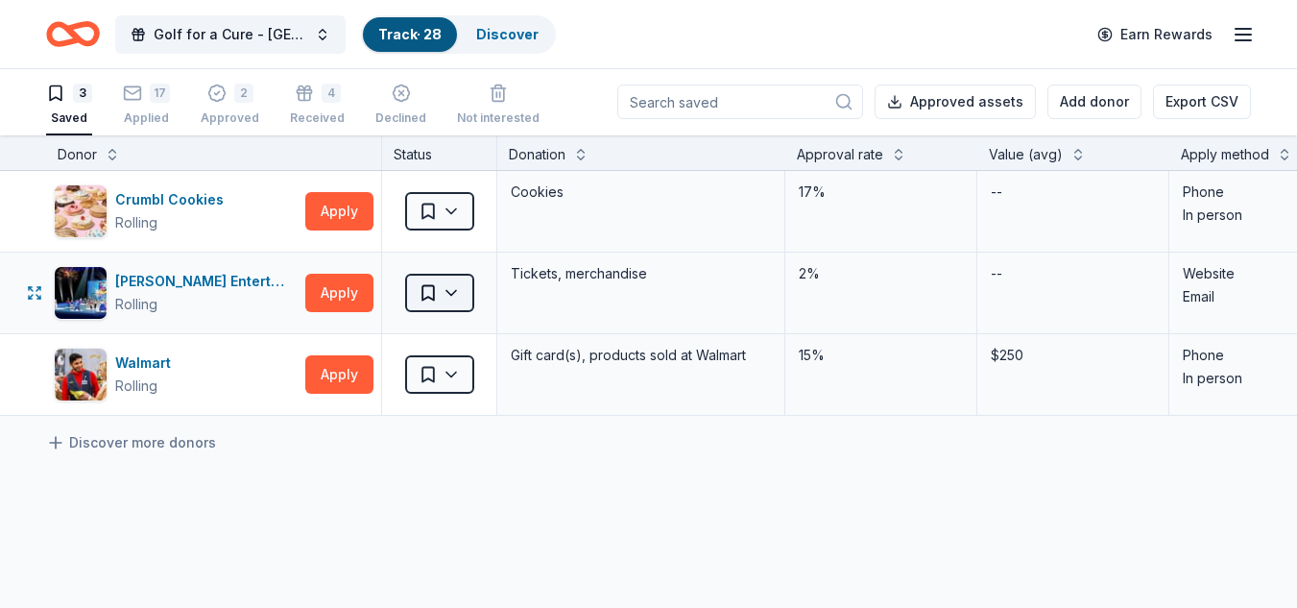
click at [450, 294] on html "Golf for a Cure - Greater Central Valley Track · 28 Discover Earn Rewards 3 Sav…" at bounding box center [648, 303] width 1297 height 608
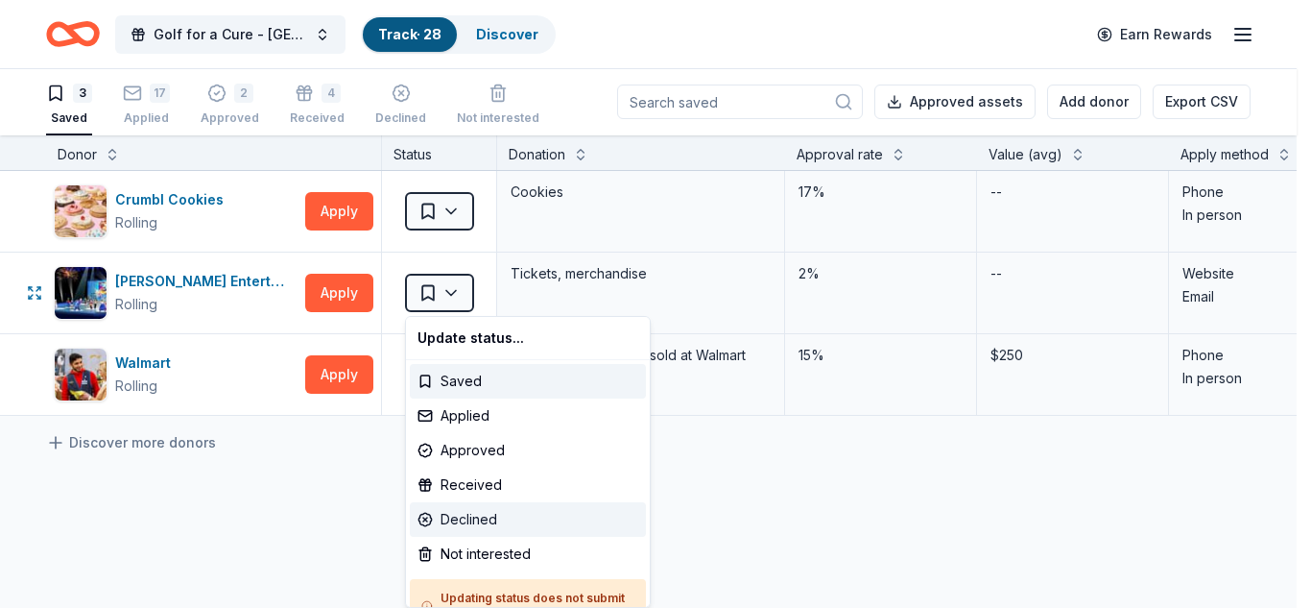
click at [464, 522] on div "Declined" at bounding box center [528, 519] width 236 height 35
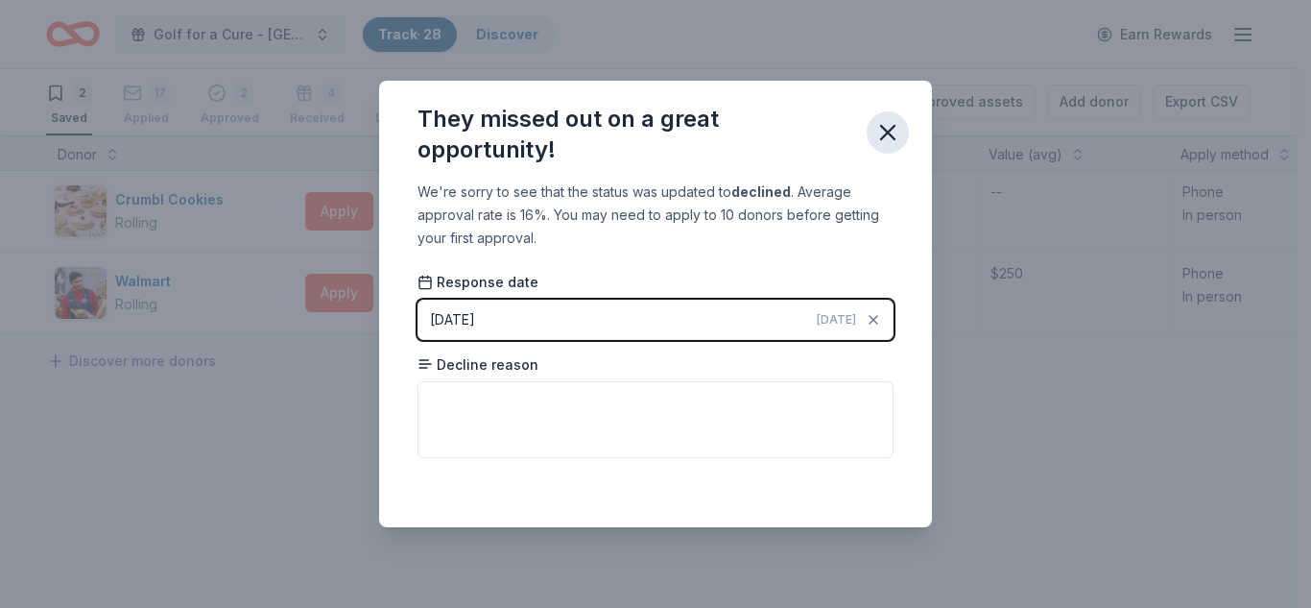
click at [890, 135] on icon "button" at bounding box center [887, 132] width 13 height 13
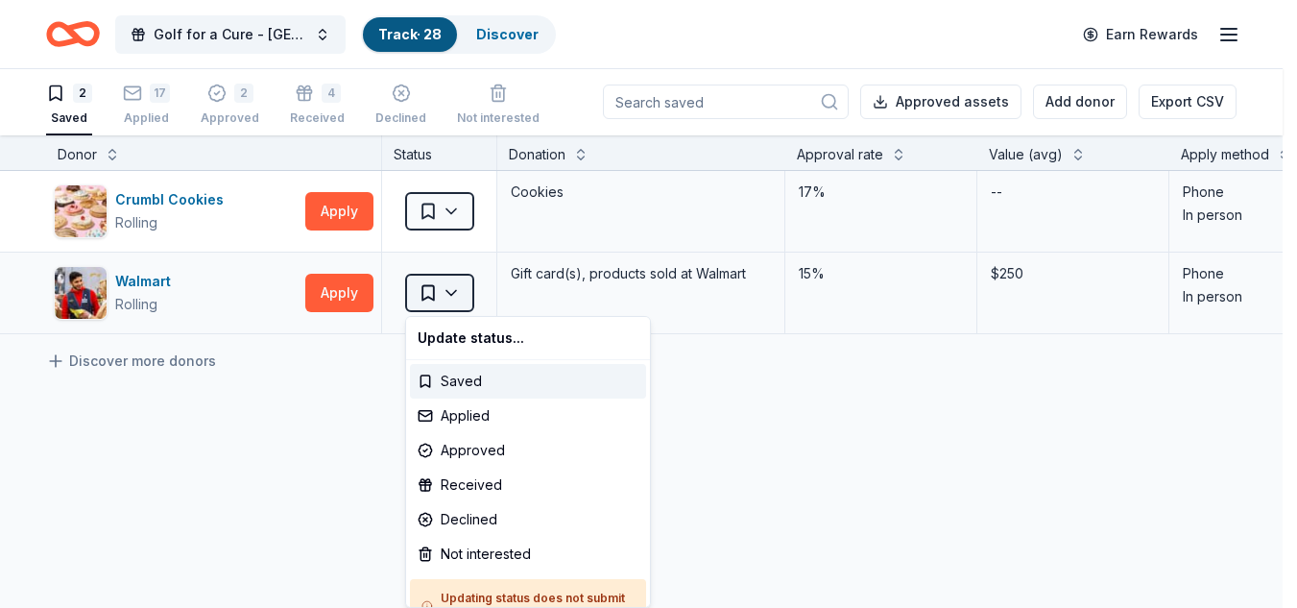
click at [454, 287] on html "Golf for a Cure - Greater Central Valley Track · 28 Discover Earn Rewards 2 Sav…" at bounding box center [648, 303] width 1297 height 608
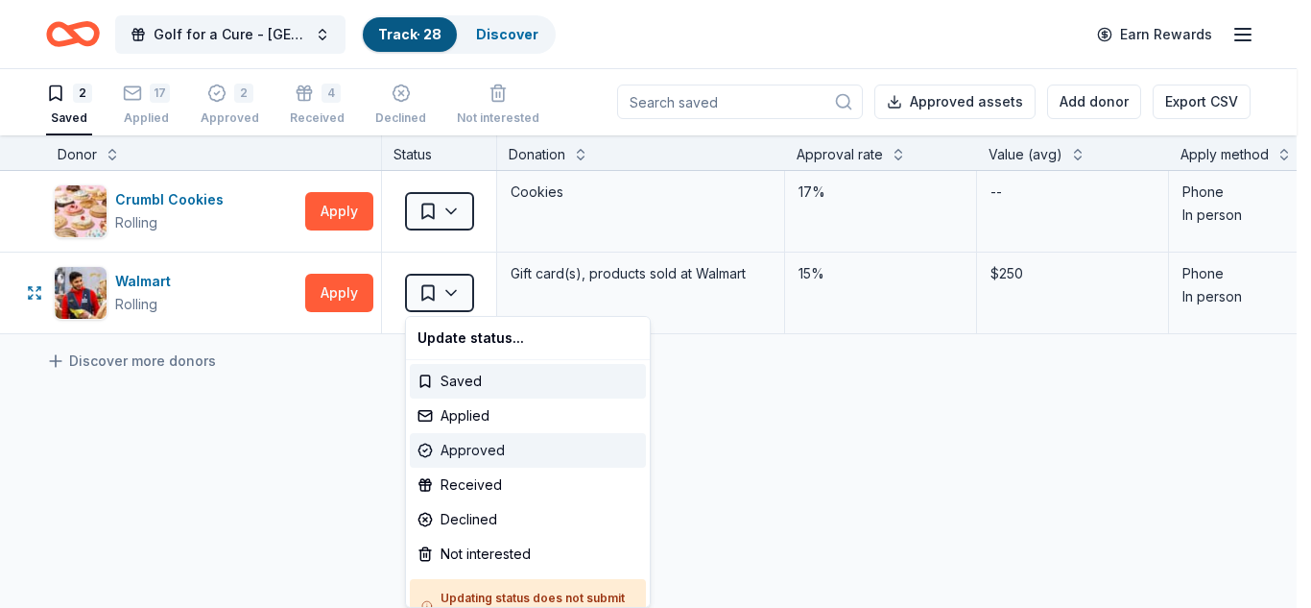
click at [467, 453] on div "Approved" at bounding box center [528, 450] width 236 height 35
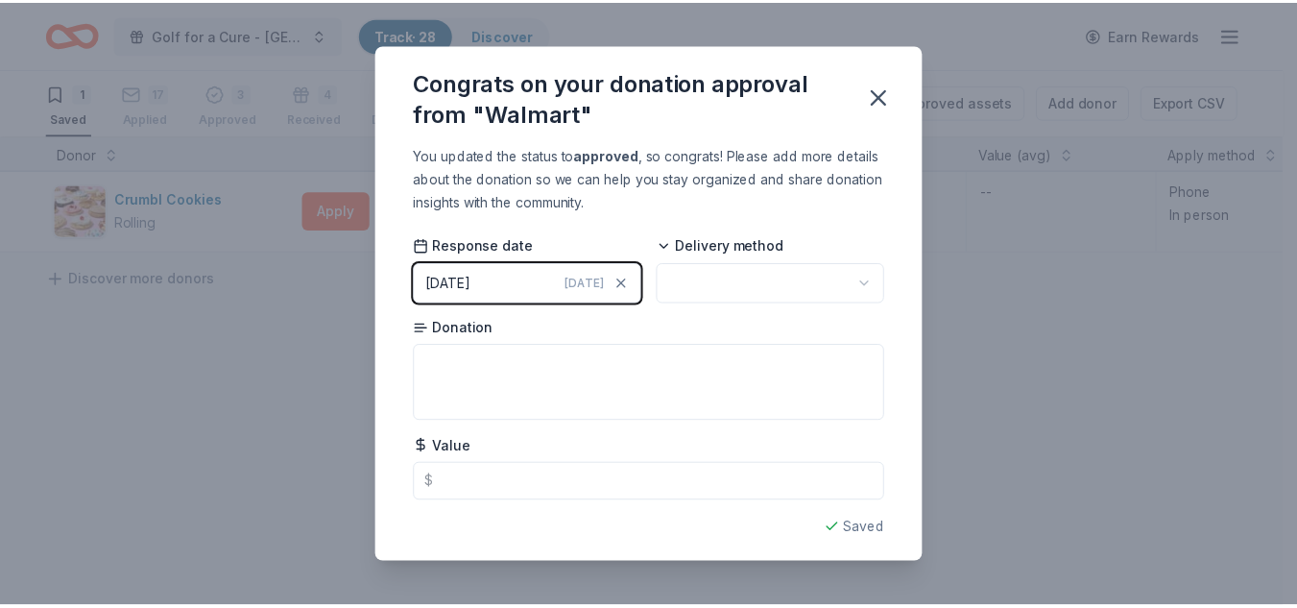
scroll to position [0, 0]
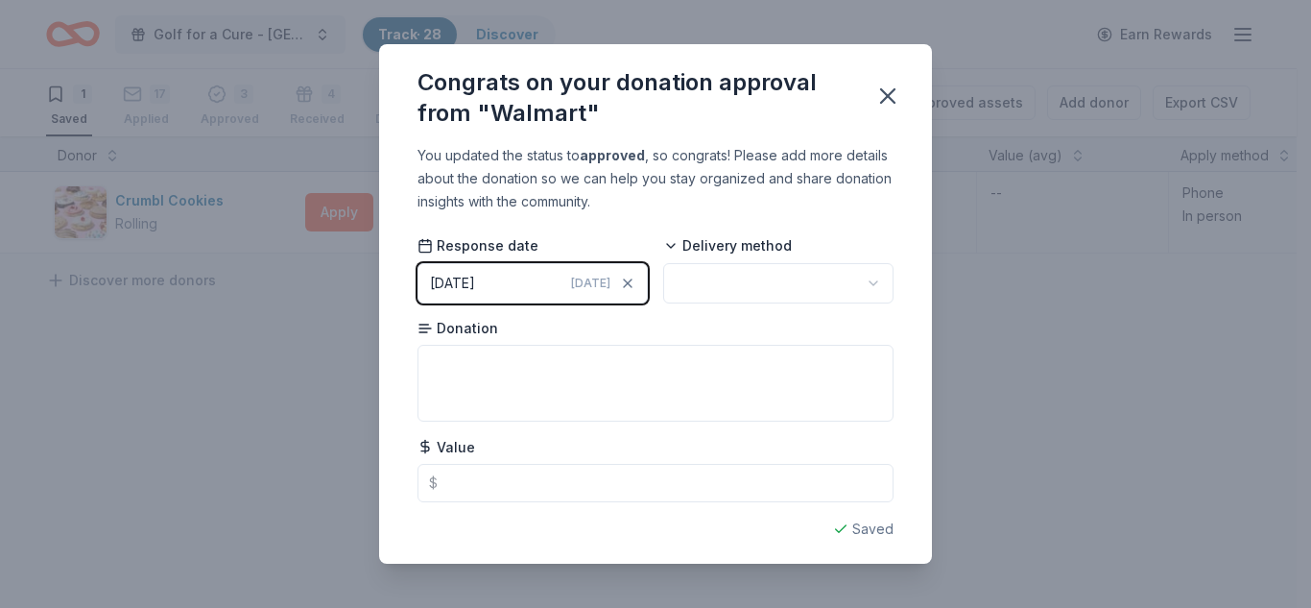
click at [687, 277] on html "Golf for a Cure - Greater Central Valley Track · 28 Discover Earn Rewards 1 Sav…" at bounding box center [655, 304] width 1311 height 608
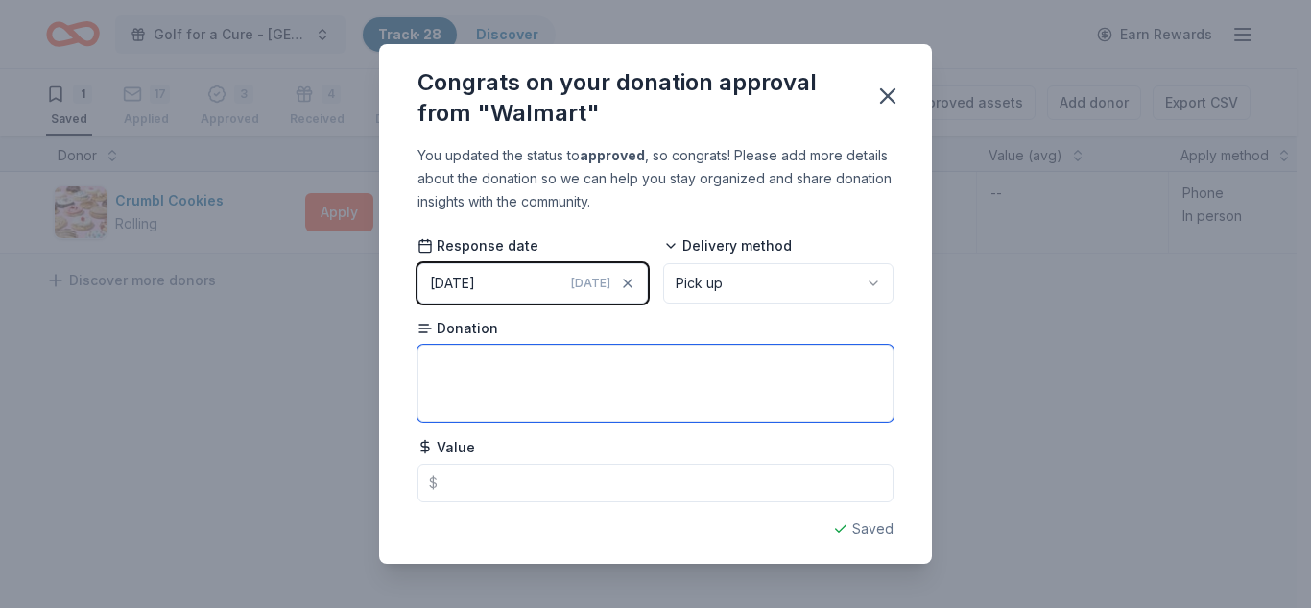
click at [472, 364] on textarea at bounding box center [656, 383] width 476 height 77
type textarea "water and soda"
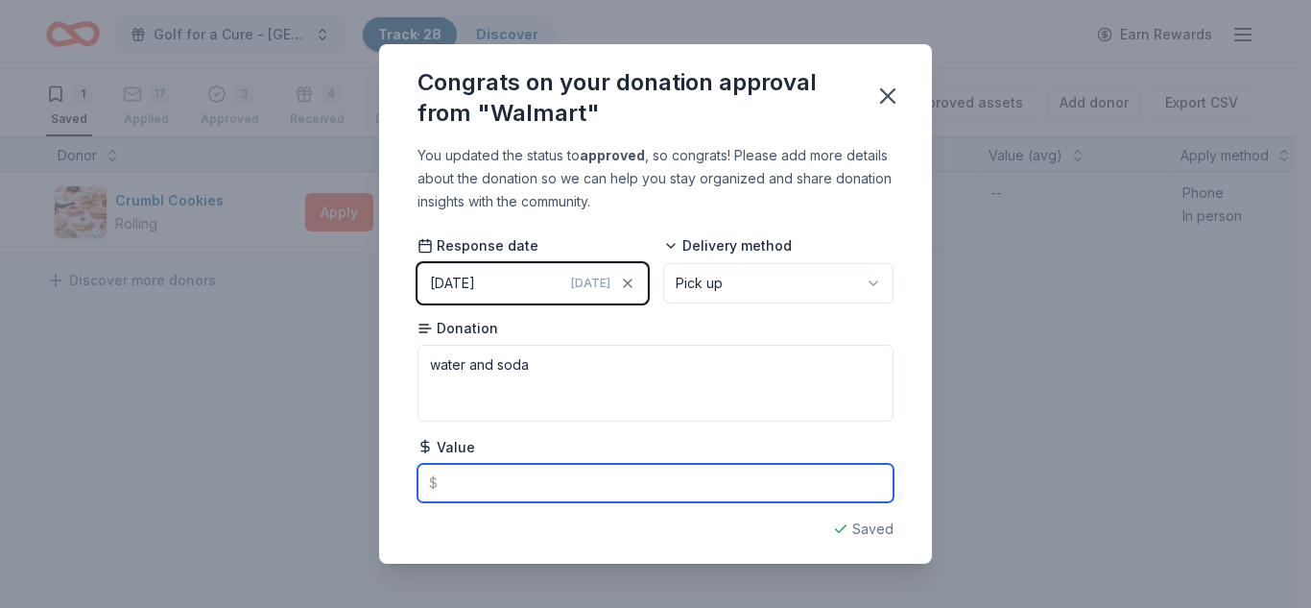
click at [494, 487] on input "text" at bounding box center [656, 483] width 476 height 38
drag, startPoint x: 467, startPoint y: 483, endPoint x: 438, endPoint y: 481, distance: 29.8
click at [438, 481] on input "100" at bounding box center [656, 483] width 476 height 38
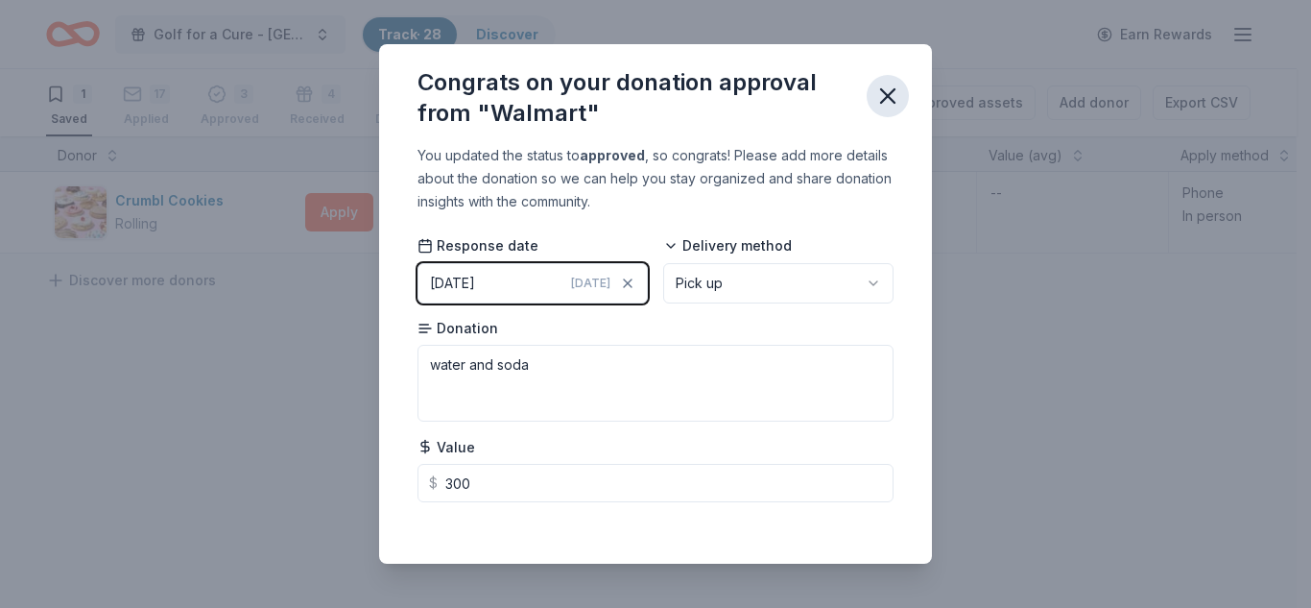
type input "300.00"
click at [887, 94] on icon "button" at bounding box center [887, 95] width 13 height 13
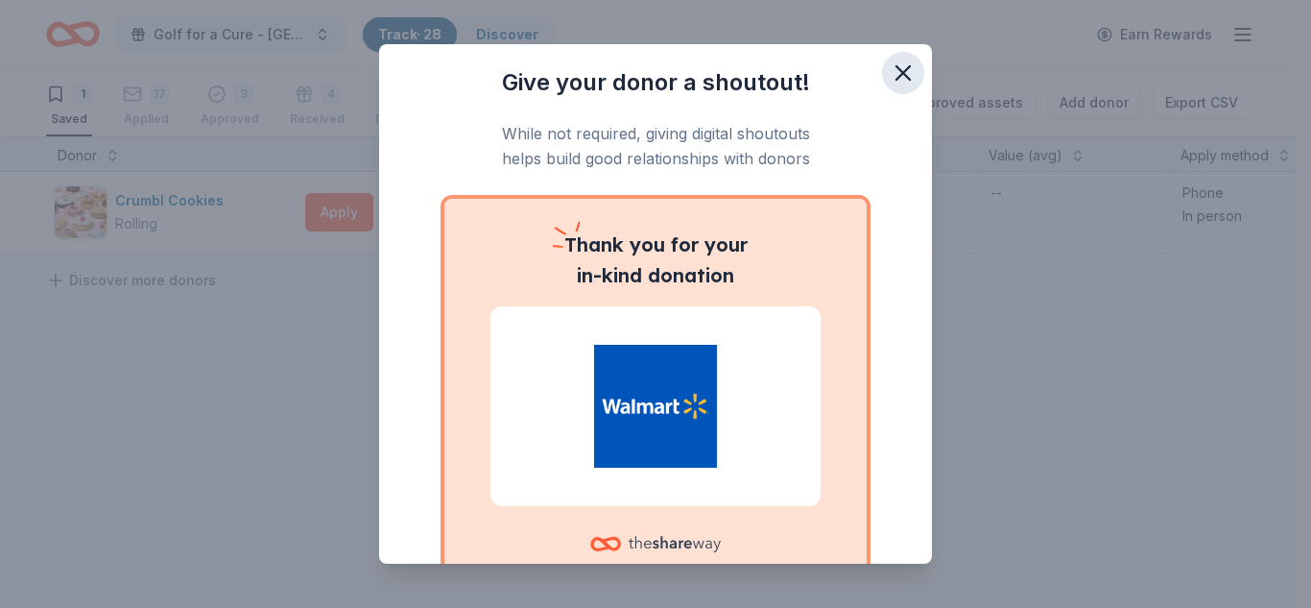
click at [897, 71] on icon "button" at bounding box center [903, 72] width 13 height 13
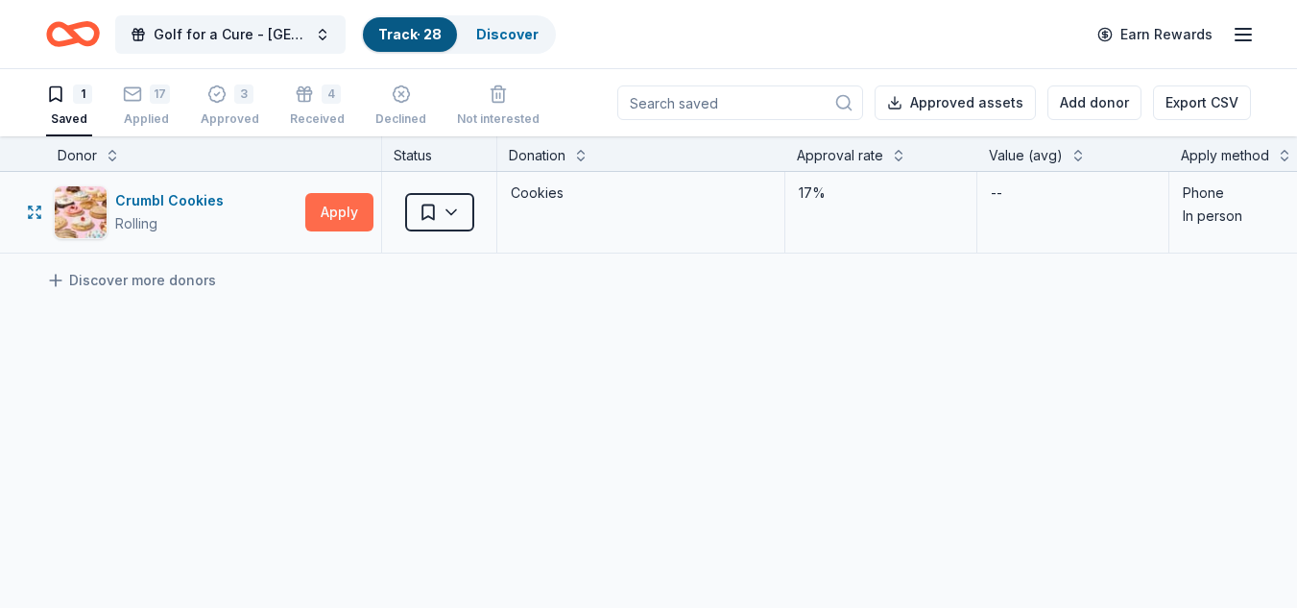
click at [351, 213] on button "Apply" at bounding box center [339, 212] width 68 height 38
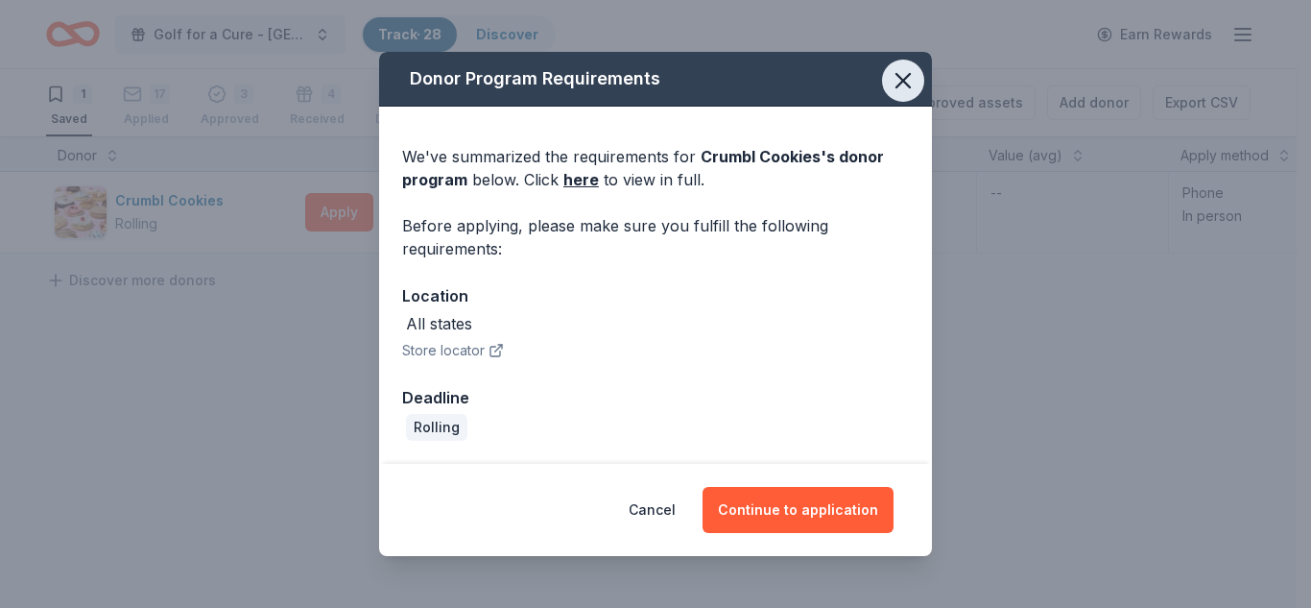
click at [902, 90] on icon "button" at bounding box center [903, 80] width 27 height 27
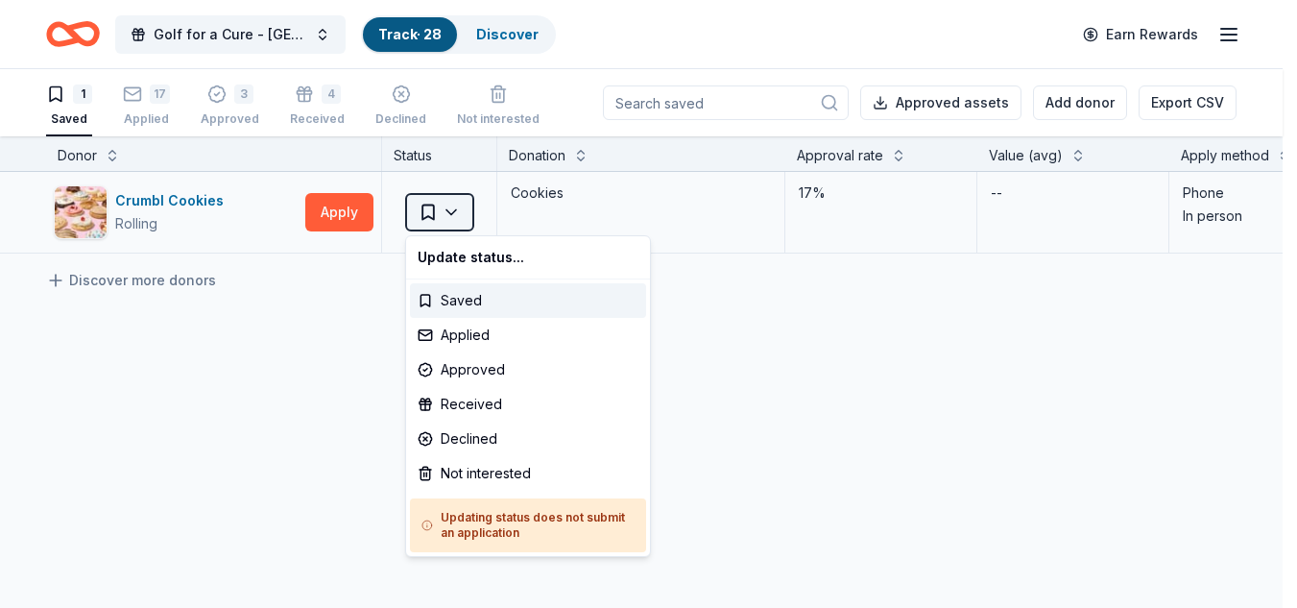
click at [439, 211] on html "Golf for a Cure - Greater Central Valley Track · 28 Discover Earn Rewards 1 Sav…" at bounding box center [648, 304] width 1297 height 608
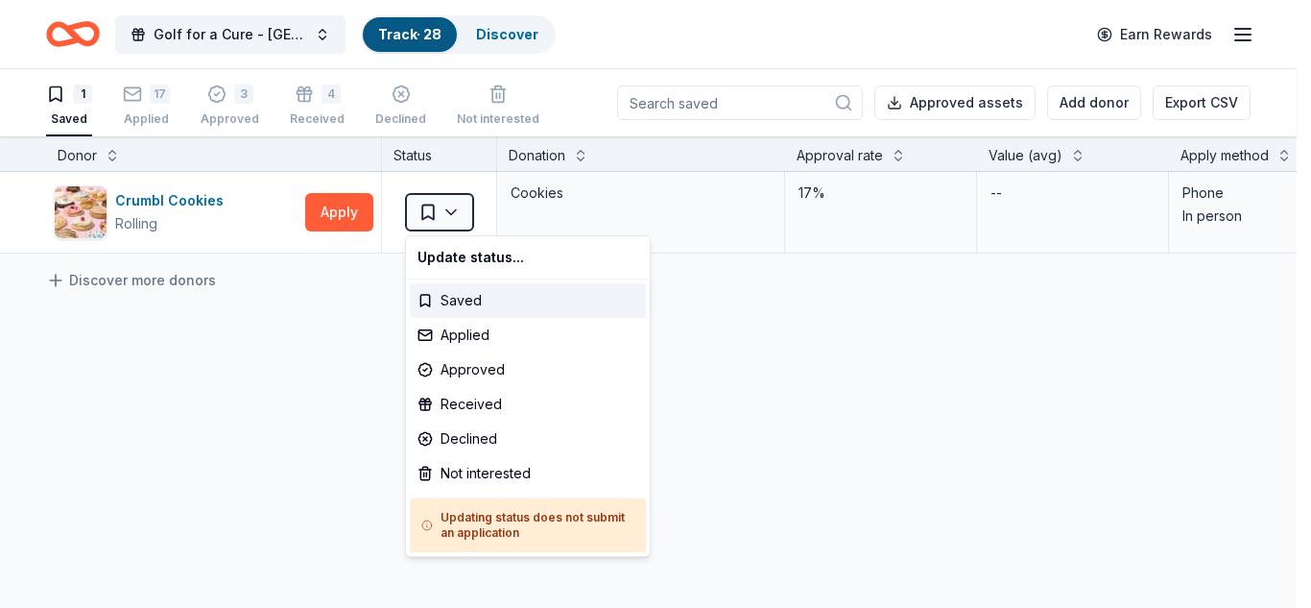
click at [299, 477] on html "Golf for a Cure - Greater Central Valley Track · 28 Discover Earn Rewards 1 Sav…" at bounding box center [655, 304] width 1311 height 608
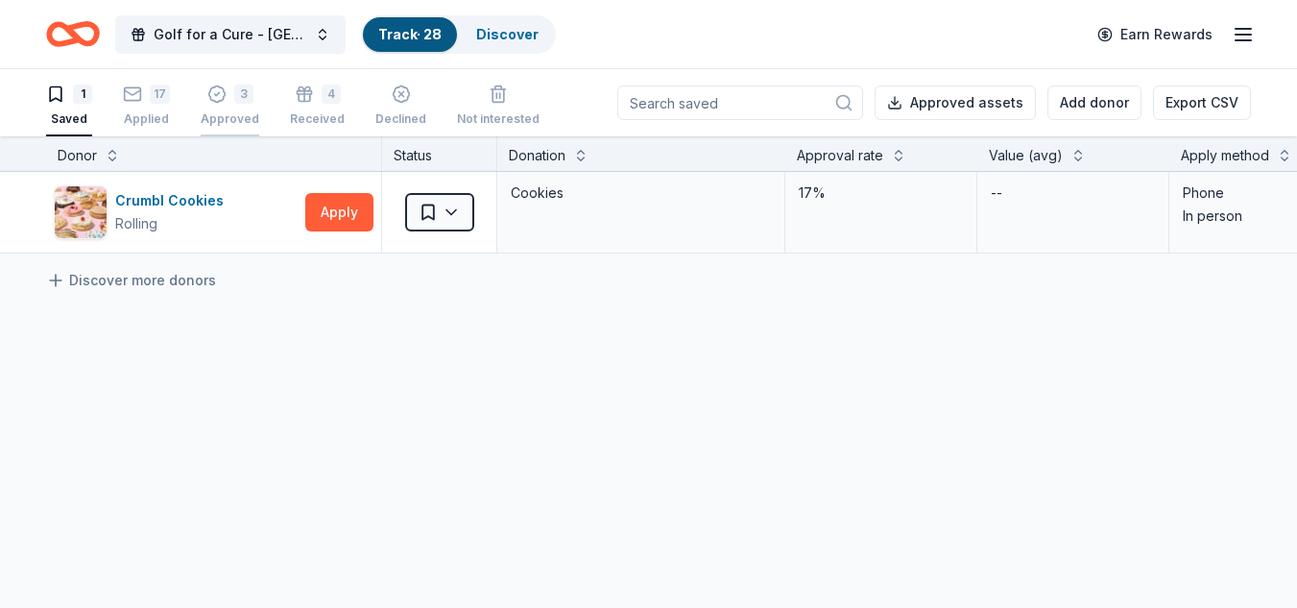
click at [221, 116] on div "Approved" at bounding box center [230, 108] width 59 height 15
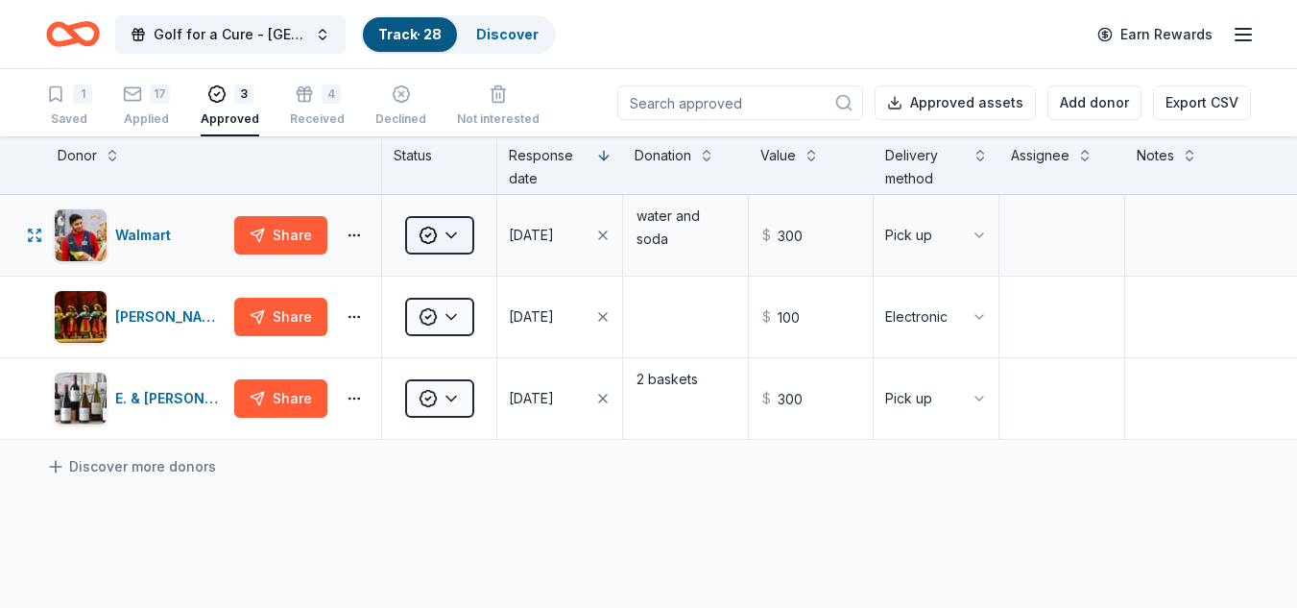
click at [449, 245] on html "Golf for a Cure - Greater Central Valley Track · 28 Discover Earn Rewards 1 Sav…" at bounding box center [648, 304] width 1297 height 608
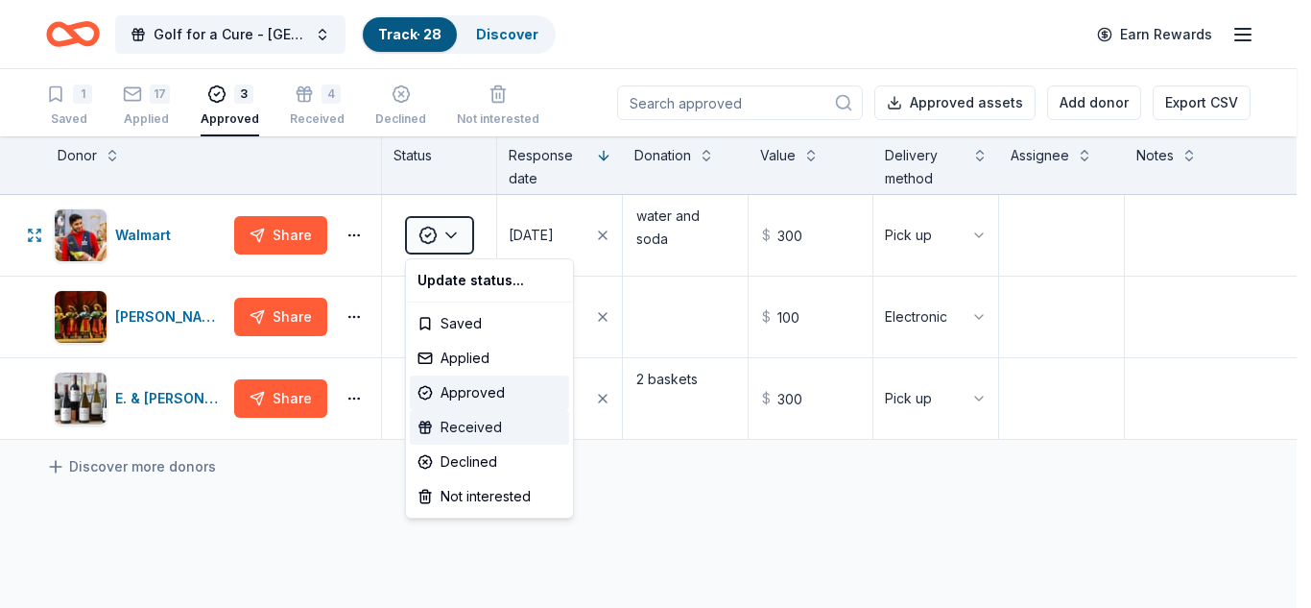
click at [467, 433] on div "Received" at bounding box center [489, 427] width 159 height 35
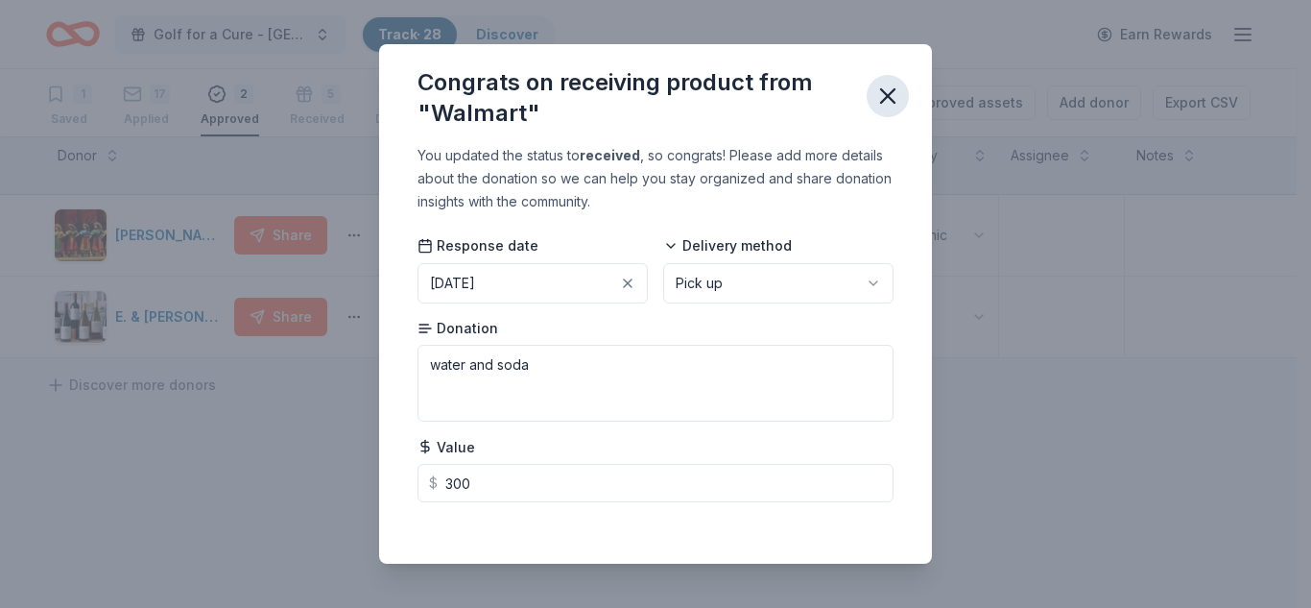
click at [886, 95] on icon "button" at bounding box center [887, 95] width 13 height 13
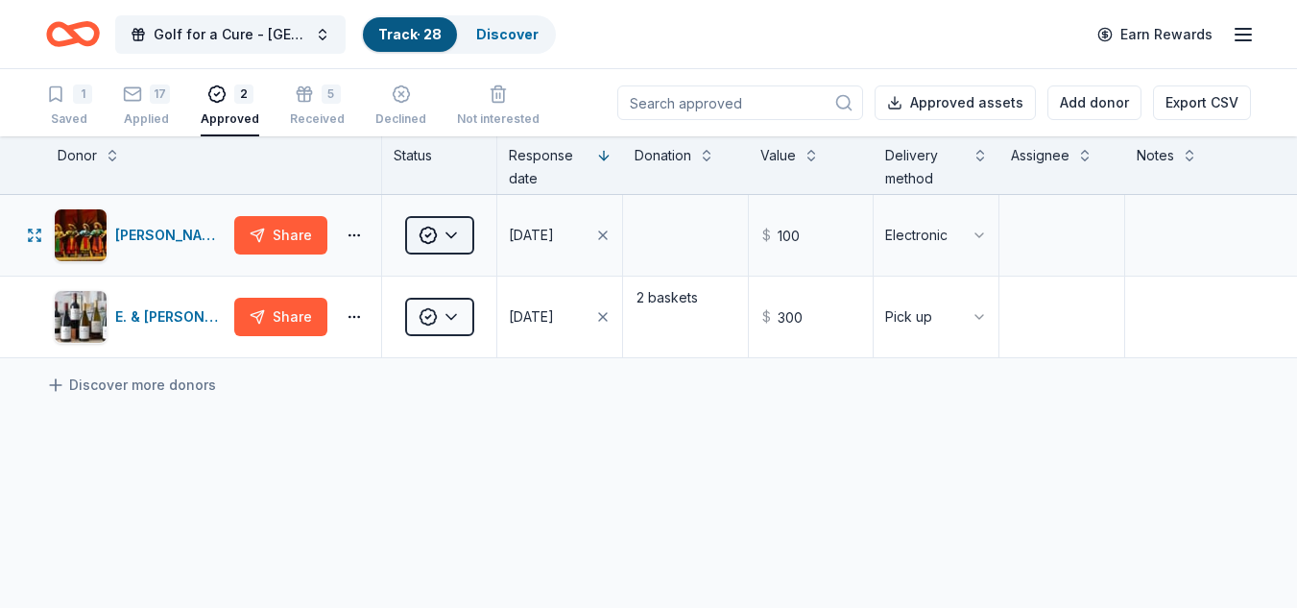
click at [444, 237] on html "Golf for a Cure - Greater Central Valley Track · 28 Discover Earn Rewards 1 Sav…" at bounding box center [648, 304] width 1297 height 608
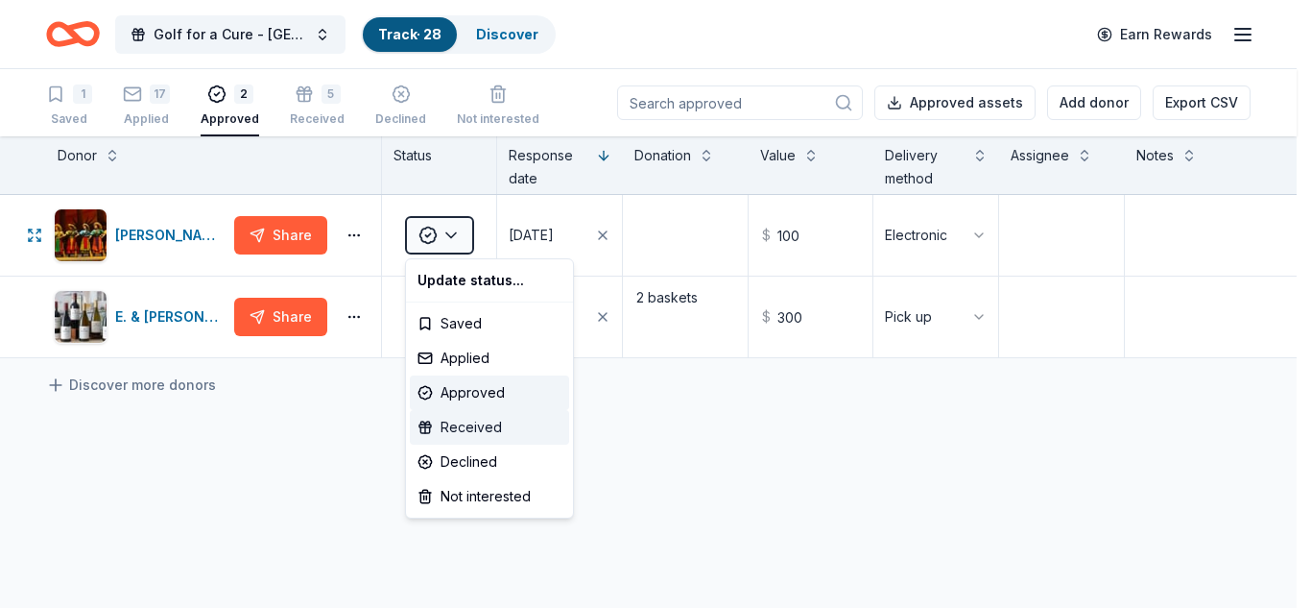
click at [465, 424] on div "Received" at bounding box center [489, 427] width 159 height 35
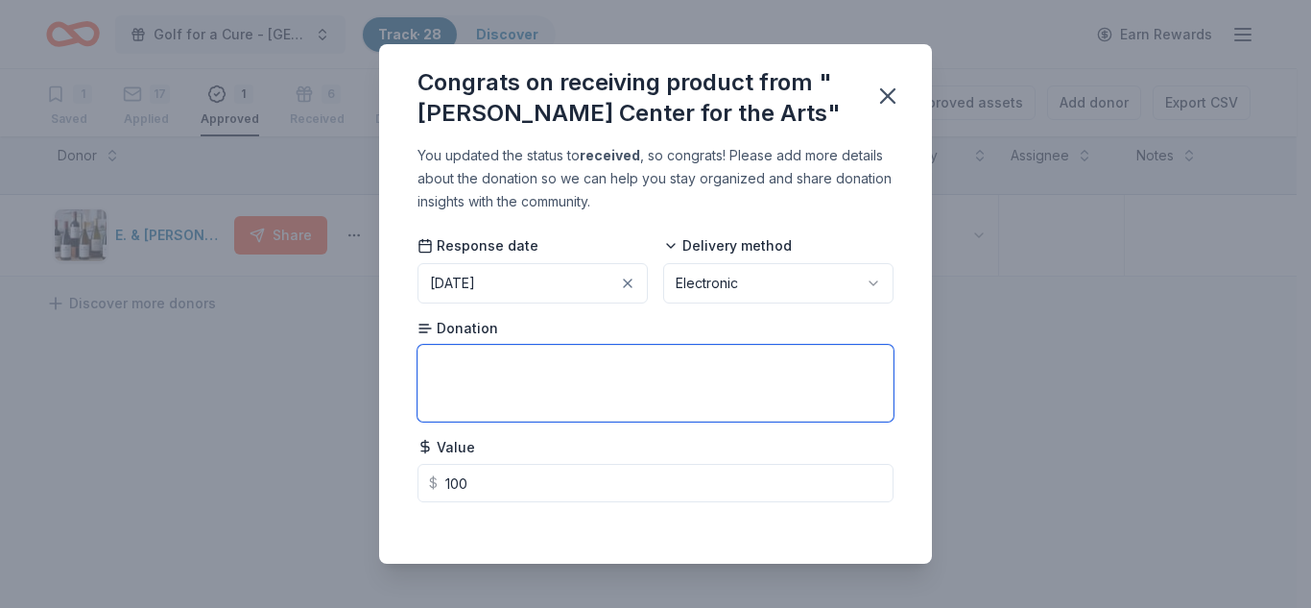
click at [498, 359] on textarea at bounding box center [656, 383] width 476 height 77
type textarea "2 tickets for a show"
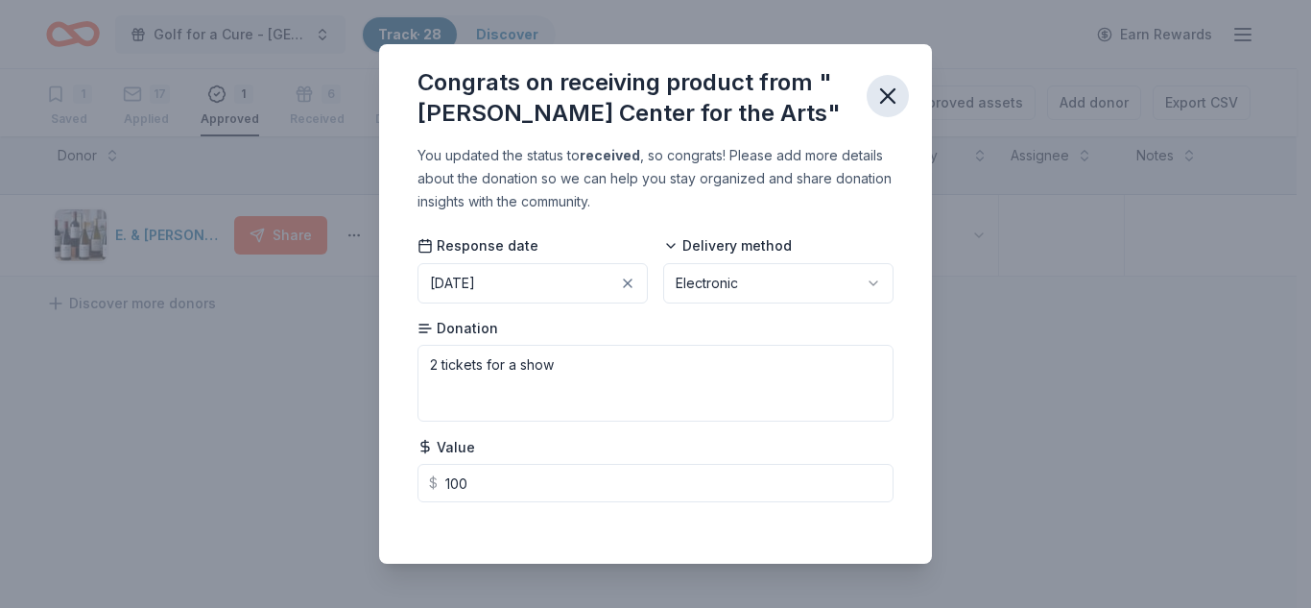
click at [884, 99] on icon "button" at bounding box center [887, 95] width 13 height 13
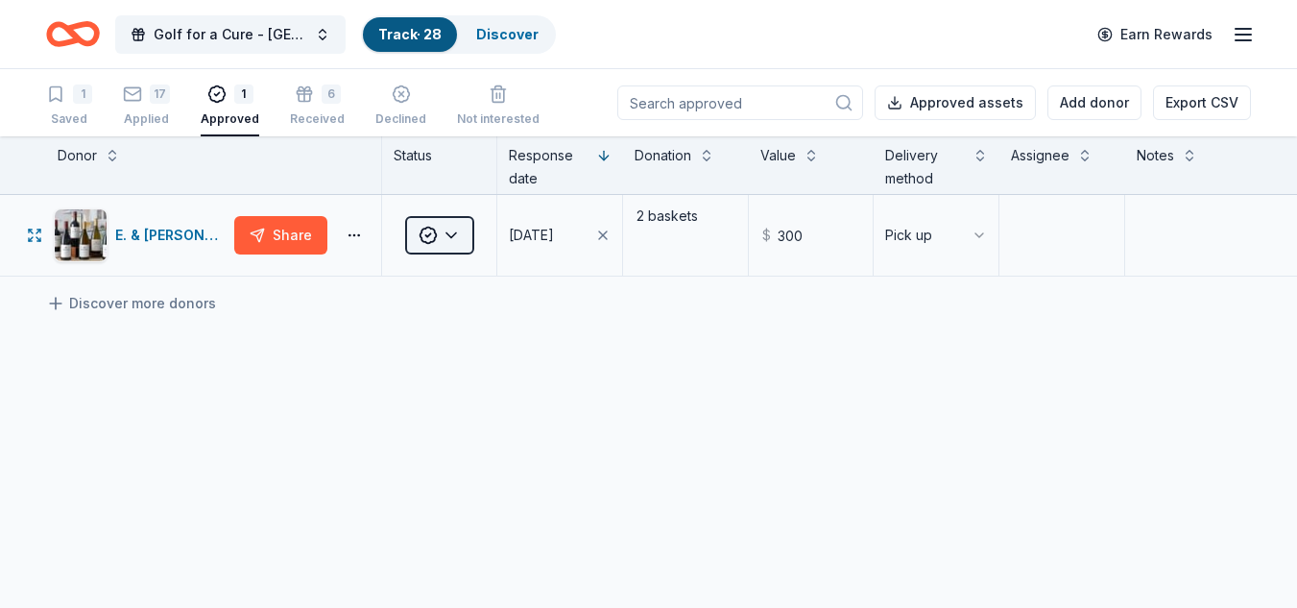
click at [443, 242] on html "Golf for a Cure - Greater Central Valley Track · 28 Discover Earn Rewards 1 Sav…" at bounding box center [648, 304] width 1297 height 608
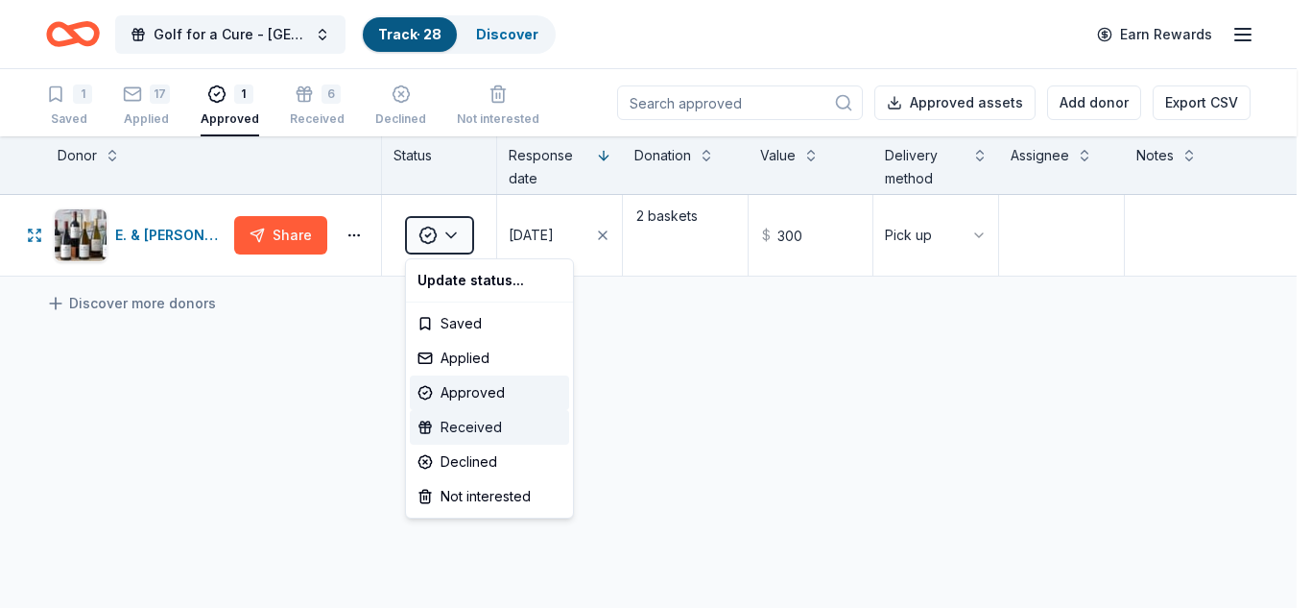
click at [463, 426] on div "Received" at bounding box center [489, 427] width 159 height 35
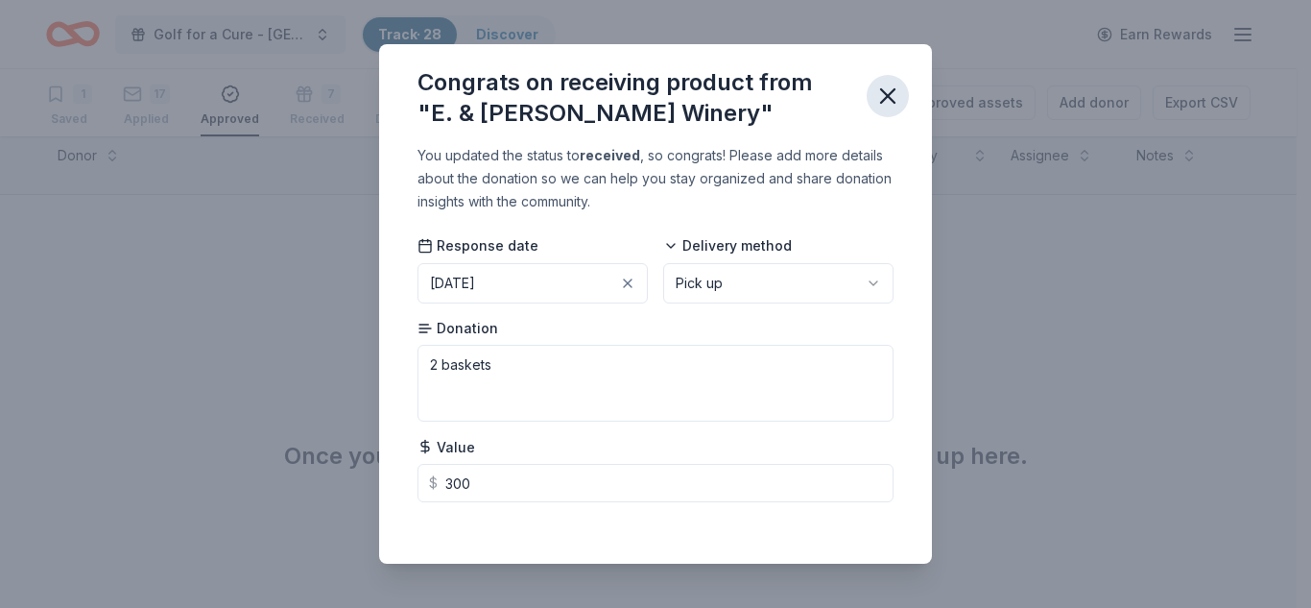
click at [896, 101] on icon "button" at bounding box center [887, 96] width 27 height 27
